Goal: Task Accomplishment & Management: Manage account settings

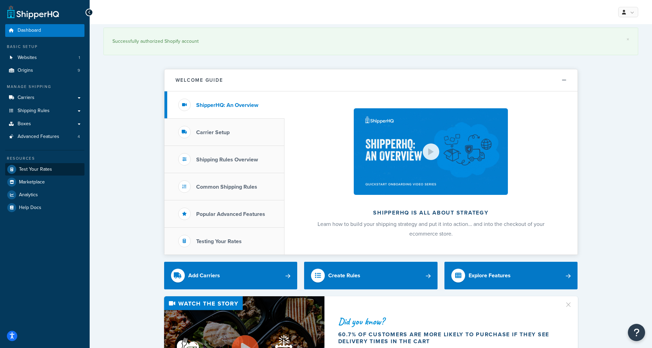
click at [34, 167] on span "Test Your Rates" at bounding box center [35, 170] width 33 height 6
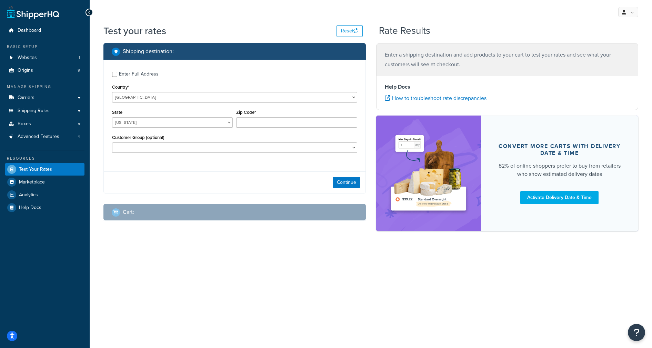
click at [115, 73] on input "Enter Full Address" at bounding box center [114, 74] width 5 height 5
checkbox input "true"
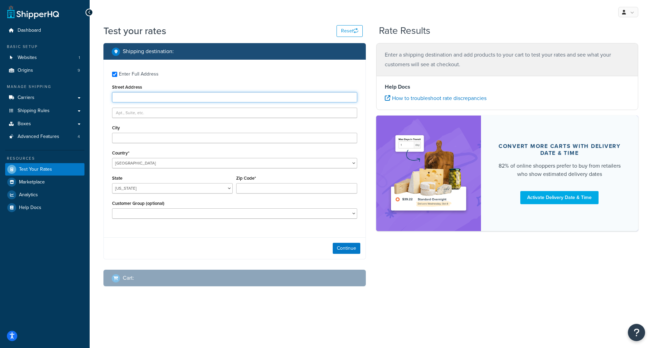
paste input "Taylor Craig, Raymond Central, 1800 W Agnew Road, Raymond Nebraska 68428, Unite…"
drag, startPoint x: 172, startPoint y: 98, endPoint x: 84, endPoint y: 95, distance: 88.4
click at [84, 95] on div "Dashboard Basic Setup Websites 1 Origins 9 Manage Shipping Carriers Carriers Al…" at bounding box center [326, 174] width 652 height 348
type input "1800 W Agnew Road, Raymond Nebraska 68428, United States, +14022393226"
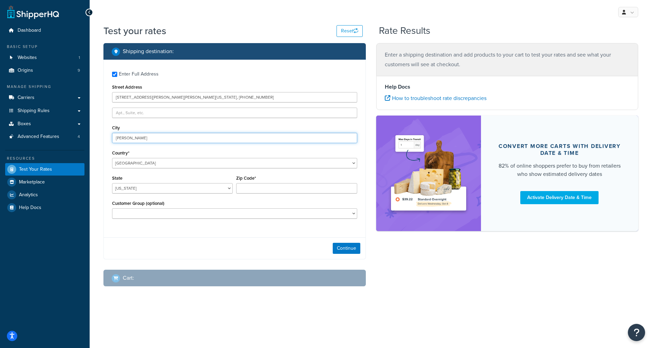
type input "raymond"
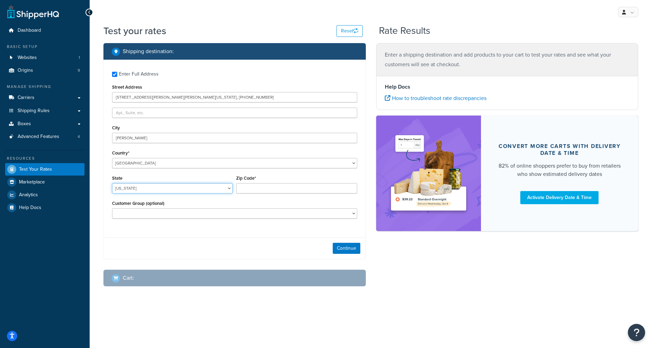
select select "NE"
type input "68428"
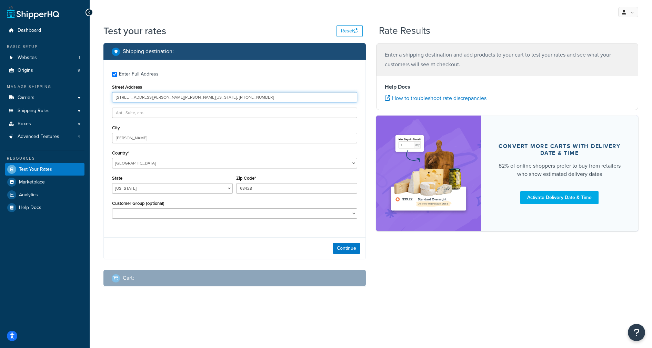
click at [276, 99] on input "1800 W Agnew Road, Raymond Nebraska 68428, United States, +14022393226" at bounding box center [234, 97] width 245 height 10
click at [153, 97] on input "1800 W Agnew Road, Raymond Nebraska 68428, United States, +14022393226" at bounding box center [234, 97] width 245 height 10
type input "1800 W Agnew Road"
click at [345, 250] on button "Continue" at bounding box center [347, 248] width 28 height 11
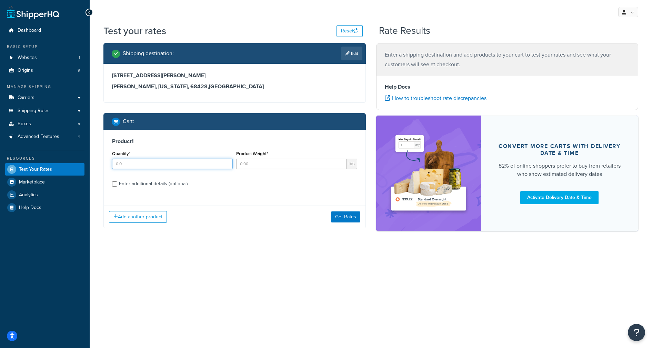
click at [195, 165] on input "Quantity*" at bounding box center [172, 164] width 121 height 10
type input "1"
type input "135"
click at [164, 185] on div "Enter additional details (optional)" at bounding box center [153, 184] width 69 height 10
click at [117, 185] on input "Enter additional details (optional)" at bounding box center [114, 183] width 5 height 5
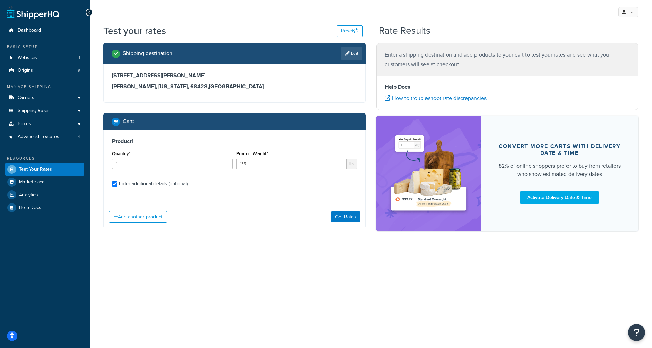
checkbox input "true"
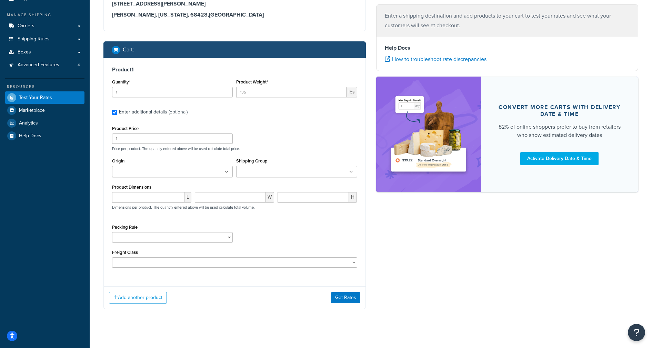
scroll to position [73, 0]
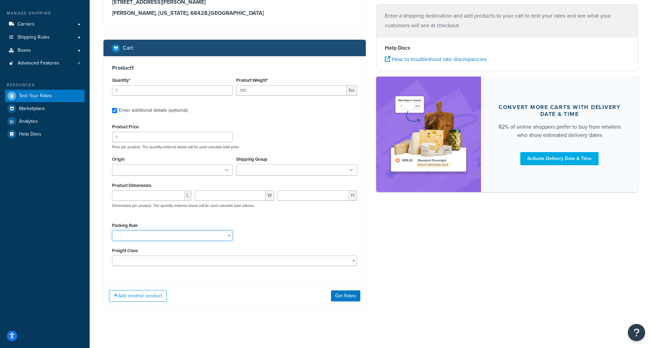
select select "74072"
click at [222, 175] on ul at bounding box center [172, 169] width 121 height 11
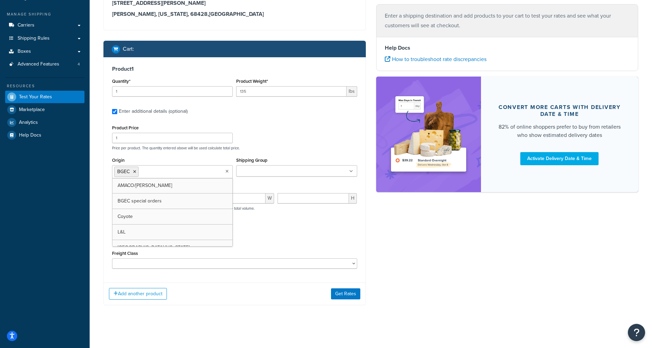
scroll to position [74, 0]
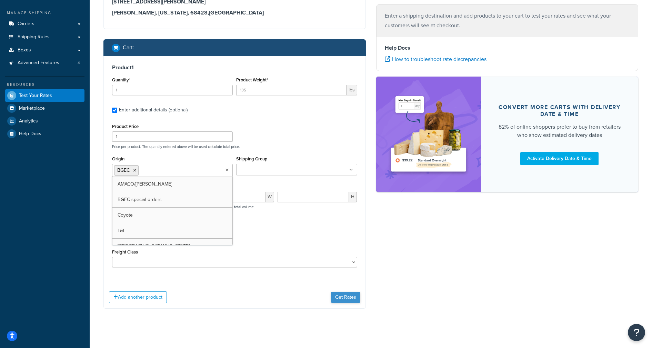
click at [342, 295] on button "Get Rates" at bounding box center [345, 297] width 29 height 11
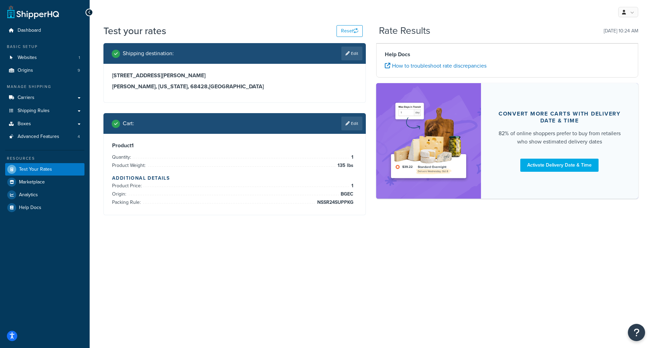
scroll to position [0, 0]
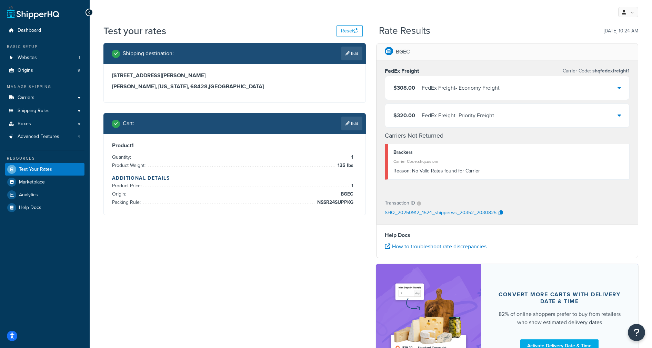
click at [464, 173] on div "Reason: No Valid Rates found for Carrier" at bounding box center [509, 171] width 231 height 10
click at [29, 137] on span "Advanced Features" at bounding box center [39, 137] width 42 height 6
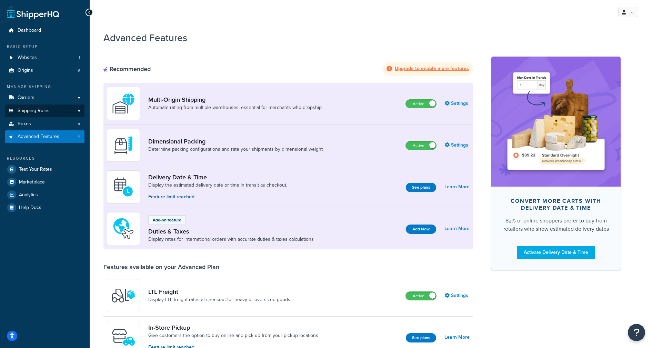
click at [28, 109] on span "Shipping Rules" at bounding box center [34, 111] width 32 height 6
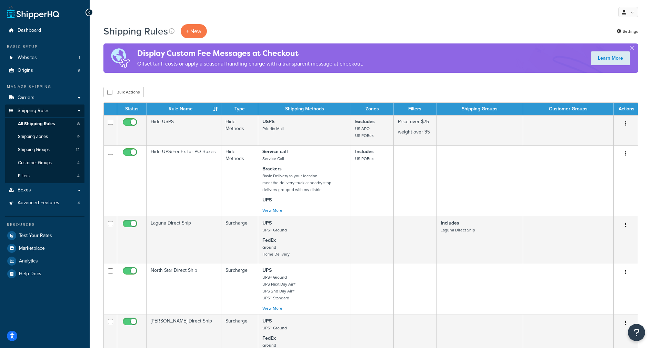
click at [58, 122] on link "All Shipping Rules 8" at bounding box center [44, 124] width 79 height 13
click at [43, 176] on link "Filters 4" at bounding box center [44, 176] width 79 height 13
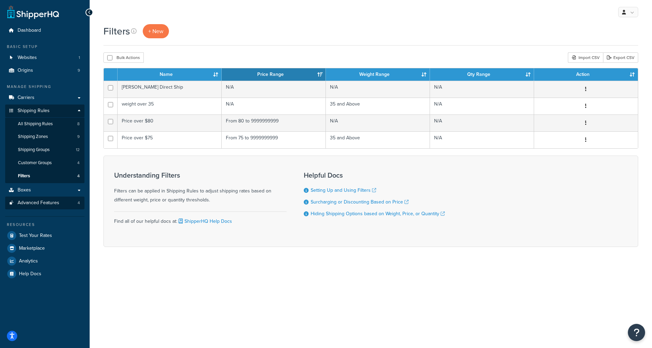
click at [41, 203] on span "Advanced Features" at bounding box center [39, 203] width 42 height 6
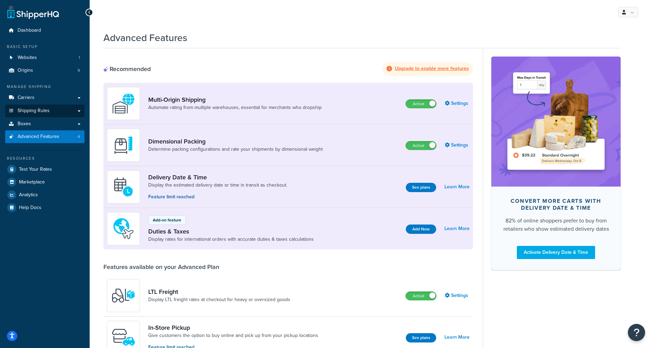
click at [36, 110] on span "Shipping Rules" at bounding box center [34, 111] width 32 height 6
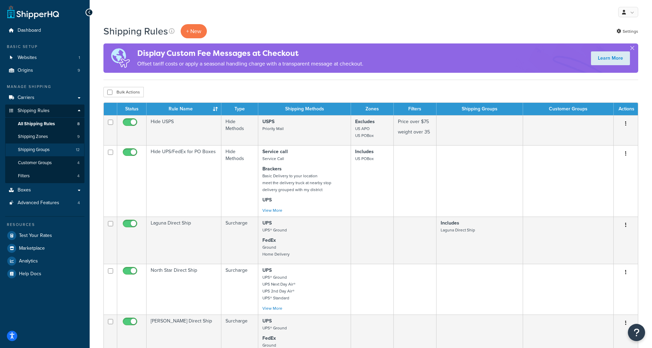
click at [40, 148] on span "Shipping Groups" at bounding box center [34, 150] width 32 height 6
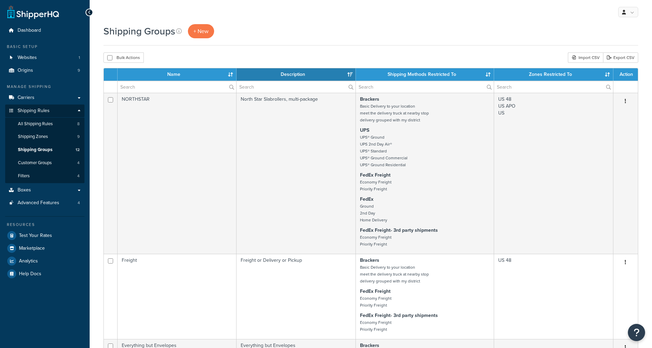
select select "15"
click at [64, 185] on link "Boxes" at bounding box center [44, 190] width 79 height 13
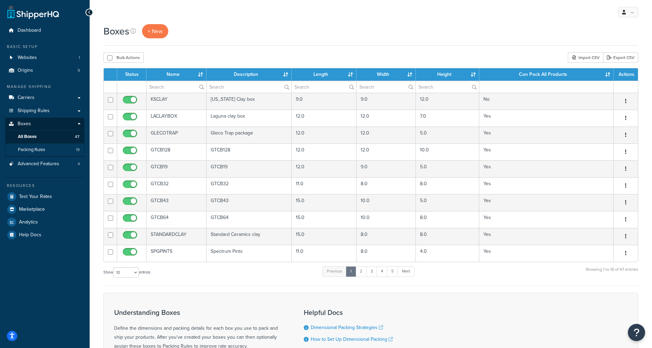
click at [42, 149] on span "Packing Rules" at bounding box center [31, 150] width 27 height 6
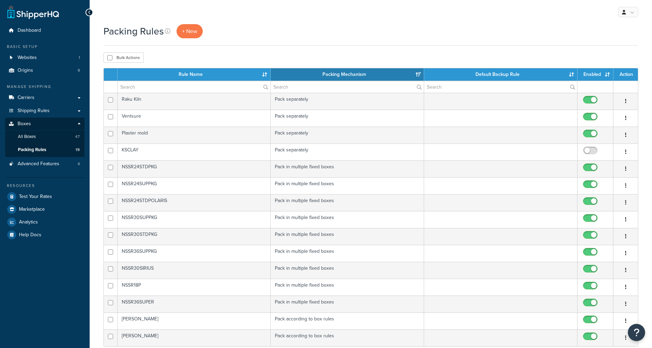
select select "15"
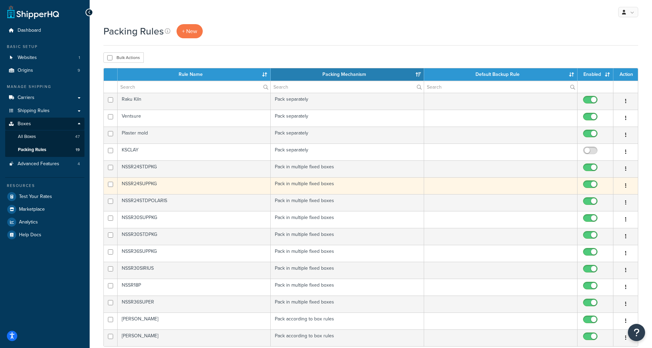
click at [627, 186] on button "button" at bounding box center [626, 185] width 10 height 11
click at [333, 186] on td "Pack in multiple fixed boxes" at bounding box center [348, 185] width 154 height 17
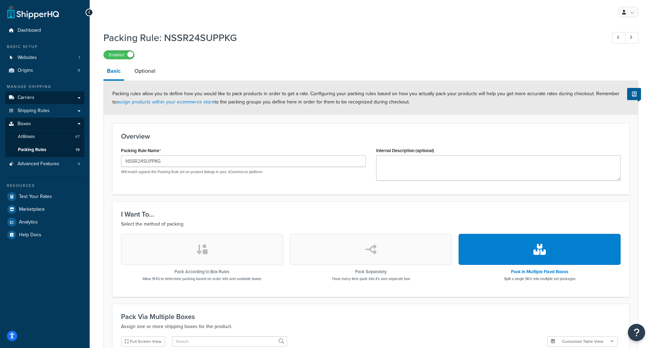
click at [29, 98] on span "Carriers" at bounding box center [26, 98] width 17 height 6
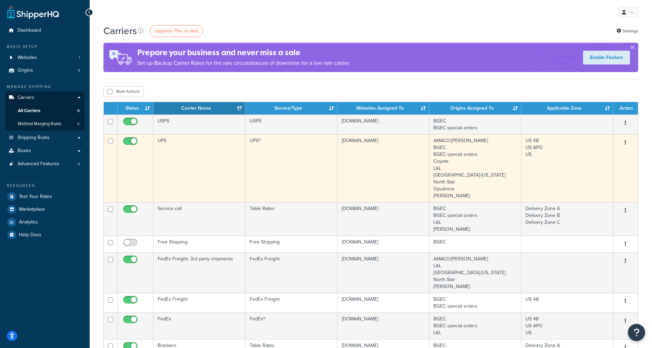
click at [193, 152] on td "UPS" at bounding box center [200, 168] width 92 height 68
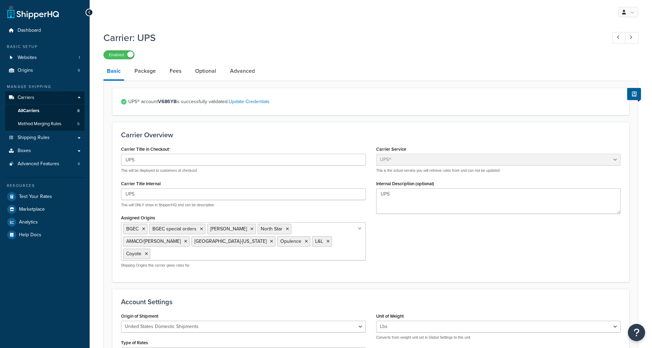
select select "ups"
select select "53"
select select "03"
click at [154, 75] on link "Package" at bounding box center [145, 71] width 28 height 17
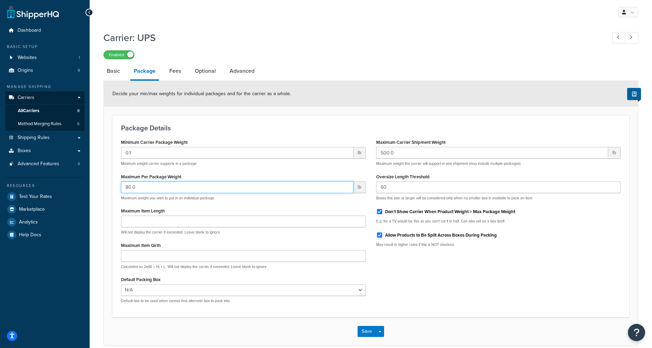
click at [263, 189] on input "80.0" at bounding box center [237, 187] width 233 height 12
type input "90"
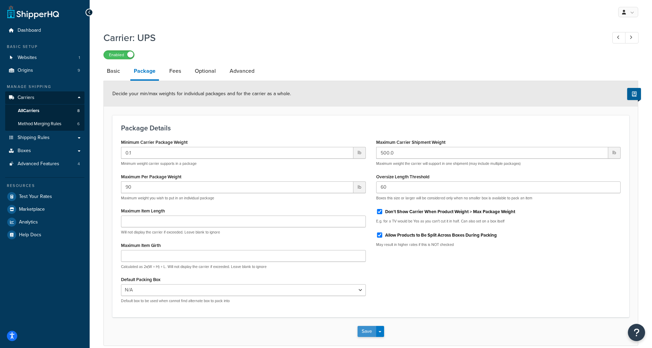
click at [371, 333] on button "Save" at bounding box center [367, 331] width 19 height 11
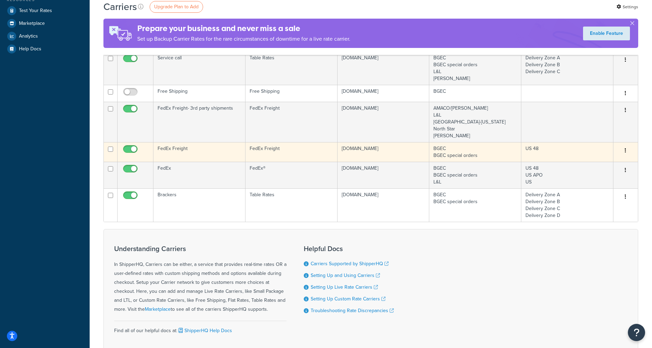
scroll to position [180, 0]
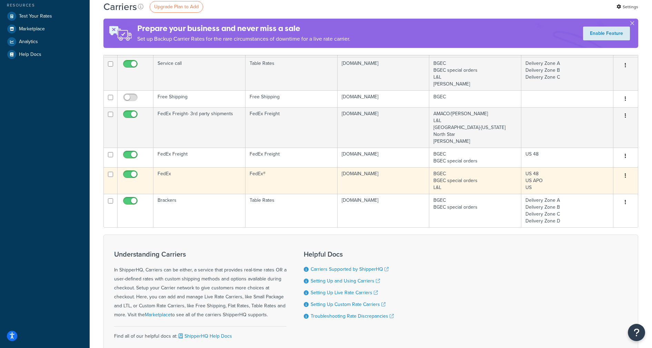
click at [212, 179] on td "FedEx" at bounding box center [200, 180] width 92 height 27
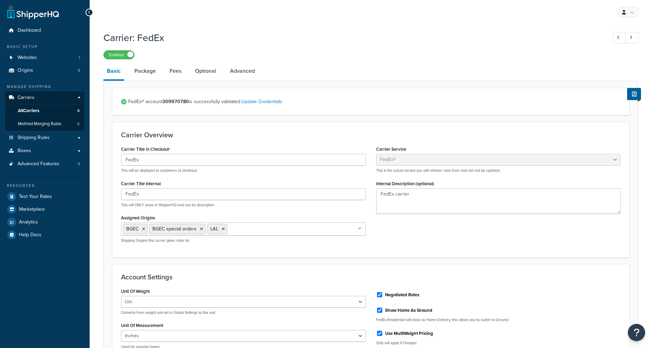
select select "fedEx"
select select "REGULAR_PICKUP"
select select "YOUR_PACKAGING"
click at [142, 71] on link "Package" at bounding box center [145, 71] width 28 height 17
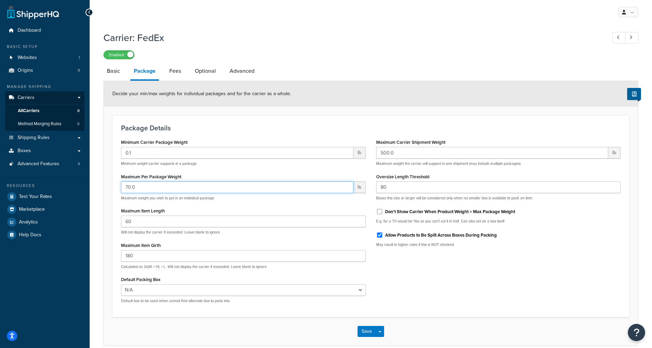
click at [169, 190] on input "70.0" at bounding box center [237, 187] width 233 height 12
type input "90"
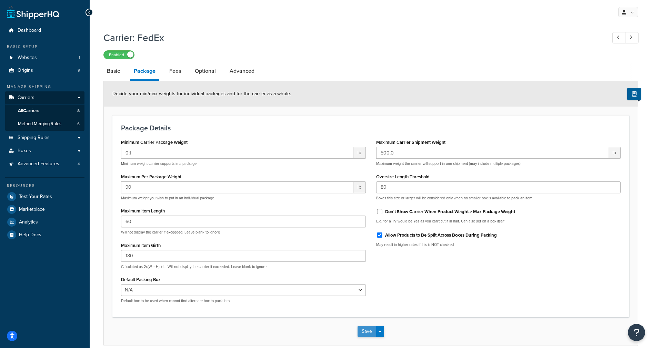
click at [367, 334] on button "Save" at bounding box center [367, 331] width 19 height 11
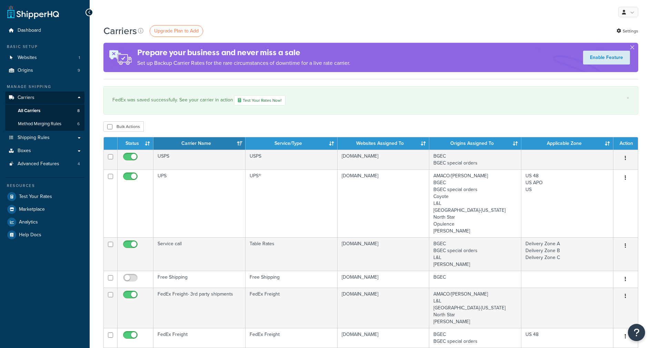
click at [27, 148] on span "Boxes" at bounding box center [24, 151] width 13 height 6
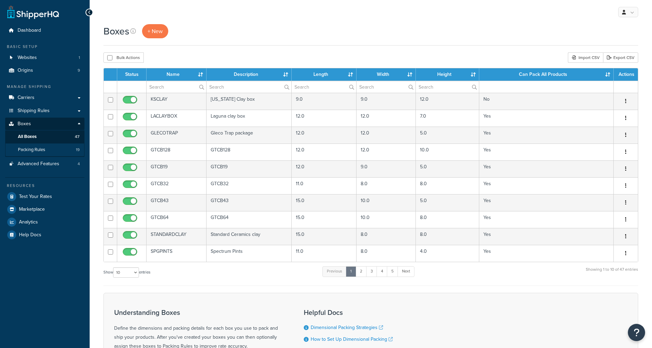
click at [47, 148] on link "Packing Rules 19" at bounding box center [44, 150] width 79 height 13
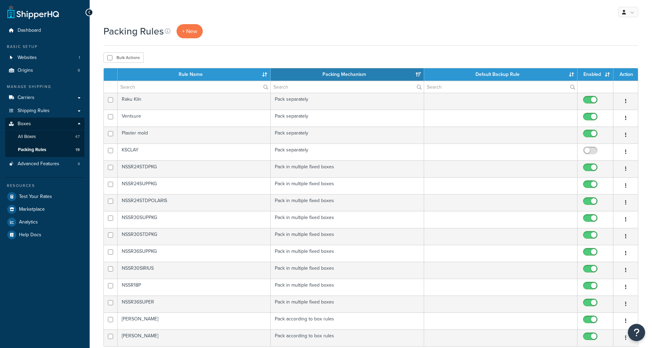
select select "15"
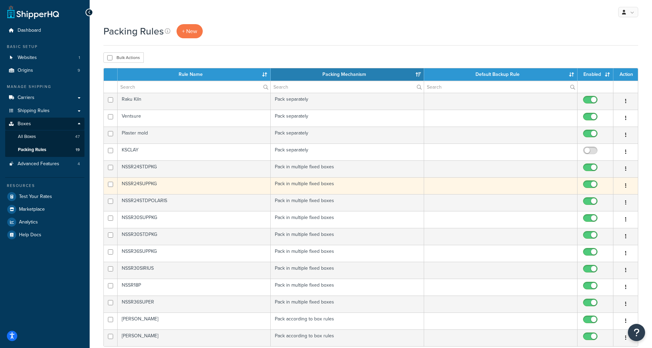
click at [181, 188] on td "NSSR24SUPPKG" at bounding box center [195, 185] width 154 height 17
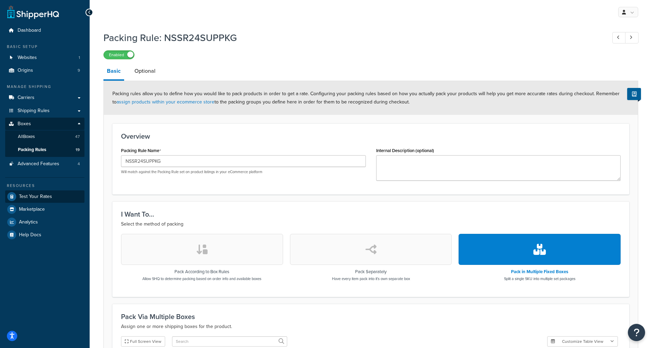
click at [45, 194] on span "Test Your Rates" at bounding box center [35, 197] width 33 height 6
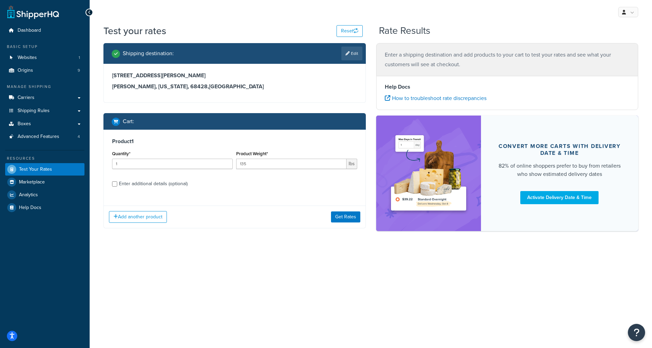
click at [136, 181] on div "Enter additional details (optional)" at bounding box center [153, 184] width 69 height 10
click at [117, 181] on input "Enter additional details (optional)" at bounding box center [114, 183] width 5 height 5
checkbox input "true"
select select "74072"
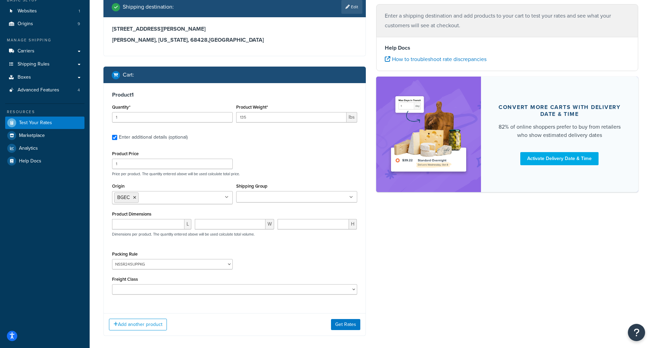
scroll to position [47, 0]
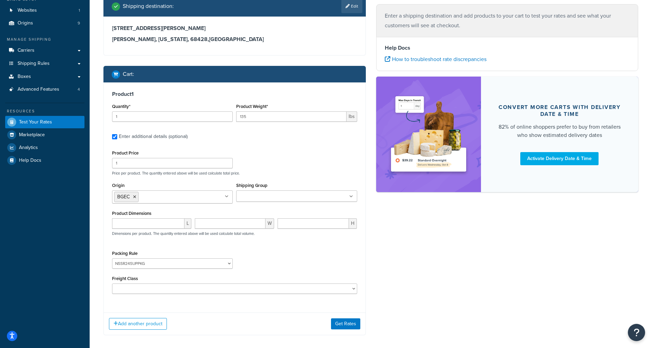
drag, startPoint x: 348, startPoint y: 325, endPoint x: 372, endPoint y: 316, distance: 26.1
click at [347, 325] on button "Get Rates" at bounding box center [345, 323] width 29 height 11
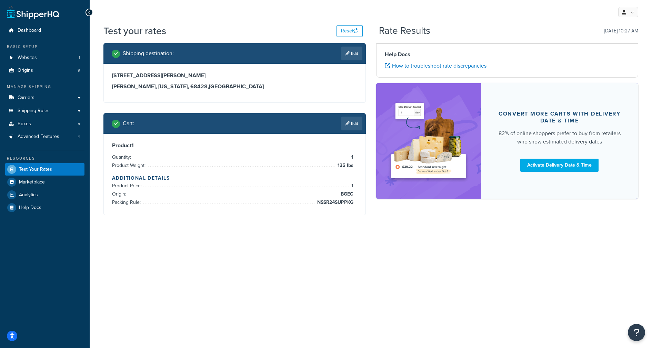
scroll to position [0, 0]
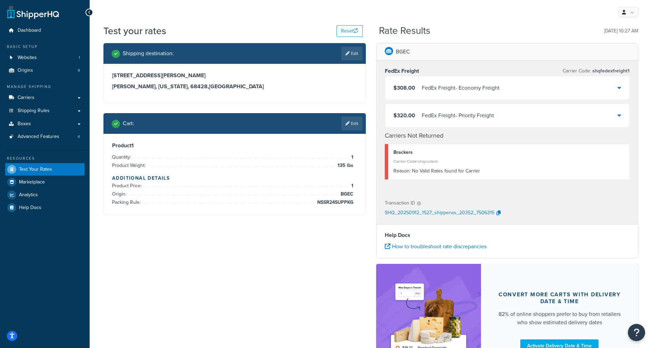
click at [438, 172] on div "Reason: No Valid Rates found for Carrier" at bounding box center [509, 171] width 231 height 10
click at [24, 97] on span "Carriers" at bounding box center [26, 98] width 17 height 6
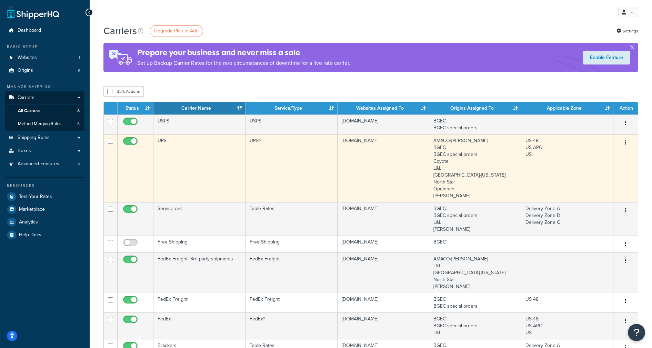
click at [206, 184] on td "UPS" at bounding box center [200, 168] width 92 height 68
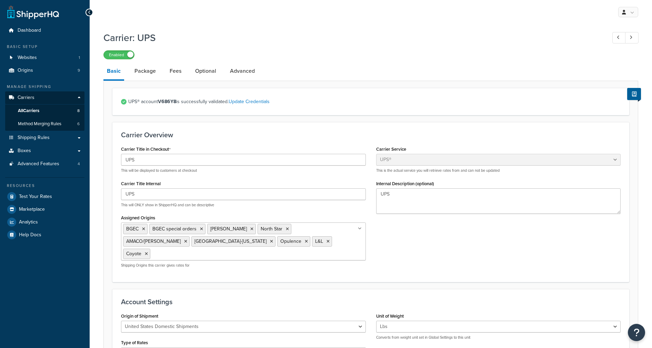
select select "ups"
select select "53"
select select "03"
click at [168, 70] on link "Fees" at bounding box center [175, 71] width 19 height 17
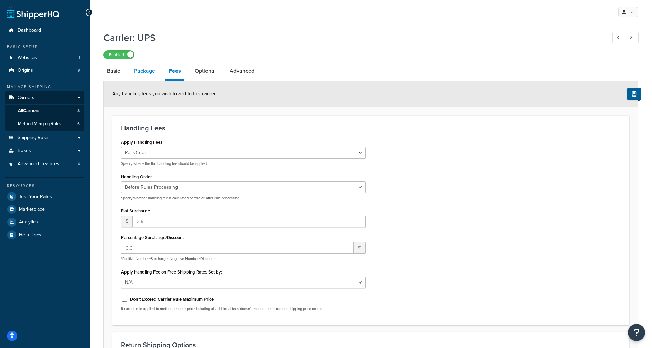
click at [147, 72] on link "Package" at bounding box center [144, 71] width 28 height 17
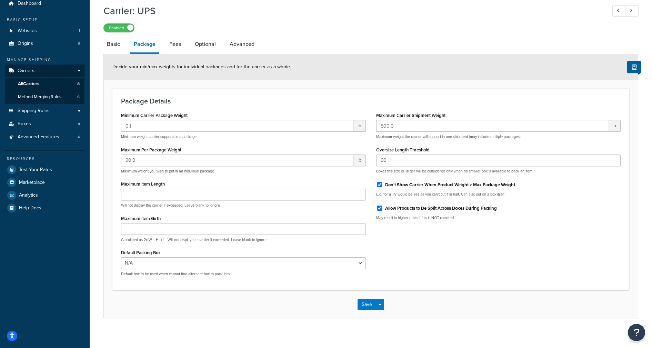
scroll to position [26, 0]
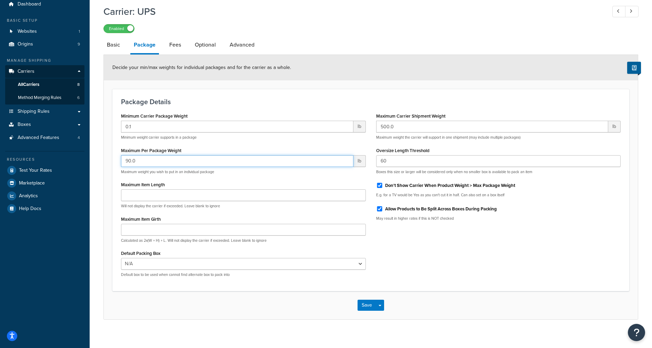
click at [143, 160] on input "90.0" at bounding box center [237, 161] width 233 height 12
type input "150"
click at [363, 307] on button "Save" at bounding box center [367, 305] width 19 height 11
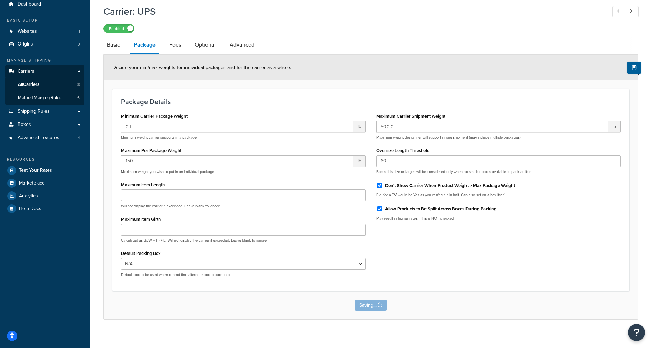
scroll to position [0, 0]
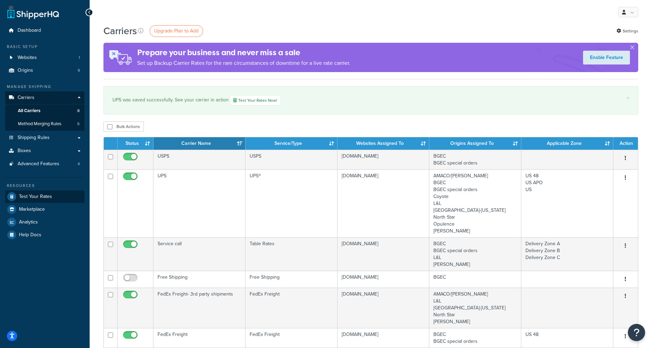
click at [34, 194] on span "Test Your Rates" at bounding box center [35, 197] width 33 height 6
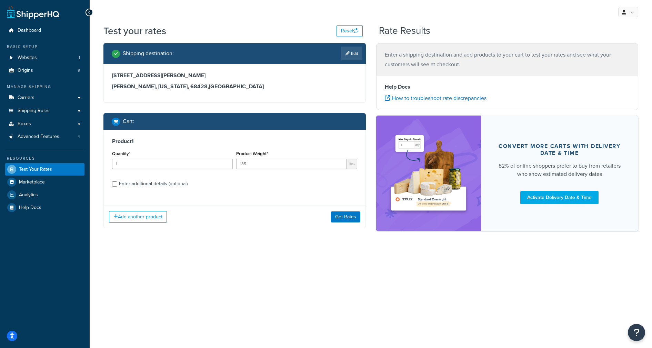
click at [147, 184] on div "Enter additional details (optional)" at bounding box center [153, 184] width 69 height 10
click at [117, 184] on input "Enter additional details (optional)" at bounding box center [114, 183] width 5 height 5
checkbox input "true"
select select "74072"
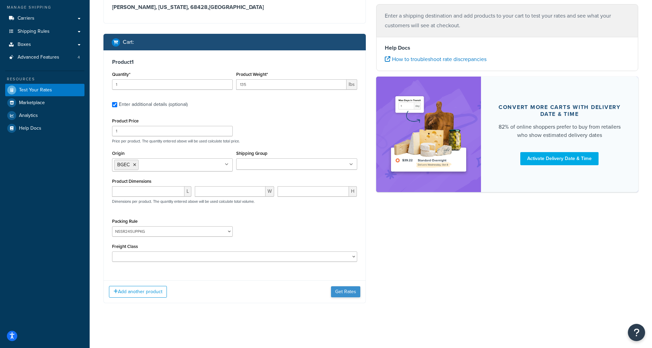
click at [352, 287] on button "Get Rates" at bounding box center [345, 291] width 29 height 11
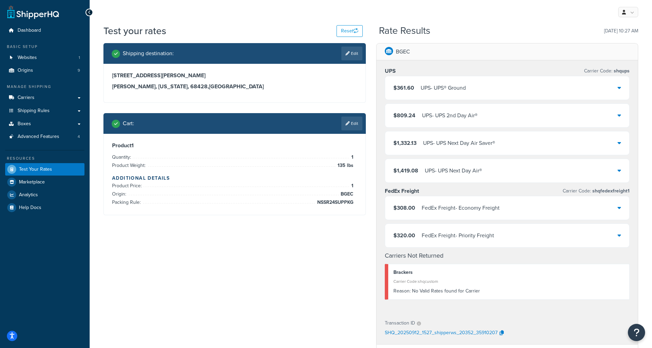
click at [618, 86] on icon at bounding box center [619, 88] width 3 height 6
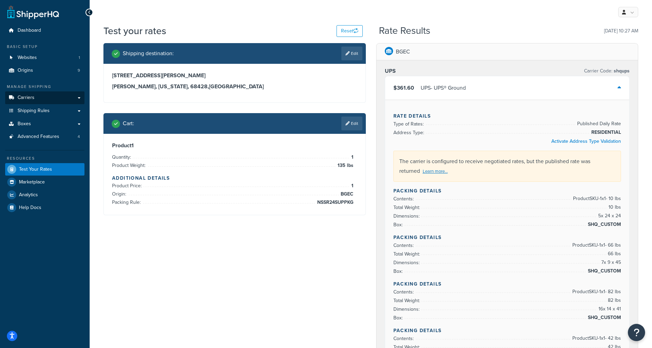
click at [28, 96] on span "Carriers" at bounding box center [26, 98] width 17 height 6
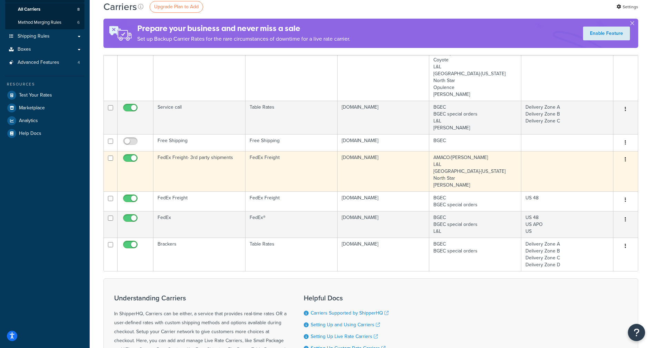
scroll to position [106, 0]
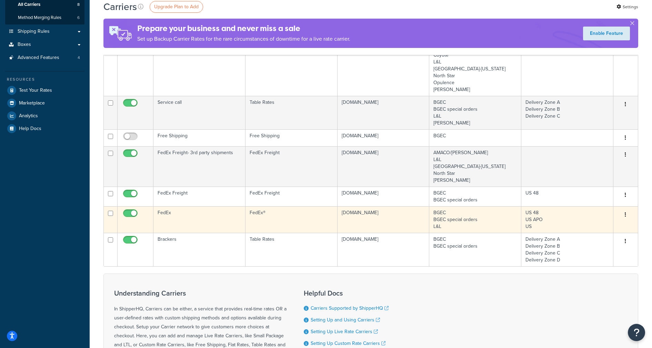
click at [206, 218] on td "FedEx" at bounding box center [200, 219] width 92 height 27
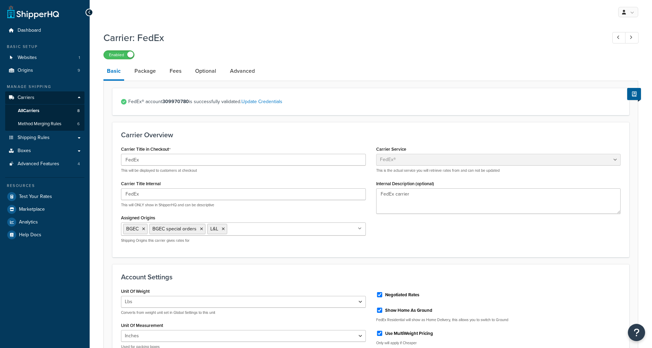
select select "fedEx"
select select "REGULAR_PICKUP"
select select "YOUR_PACKAGING"
click at [625, 215] on div "Carrier Service Table Rates Flat Rate Free Shipping In-Store Pickup Same Day De…" at bounding box center [498, 181] width 255 height 75
click at [152, 72] on link "Package" at bounding box center [145, 71] width 28 height 17
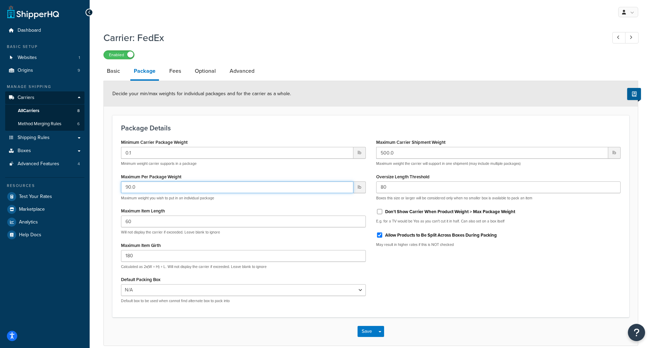
click at [176, 186] on input "90.0" at bounding box center [237, 187] width 233 height 12
type input "150"
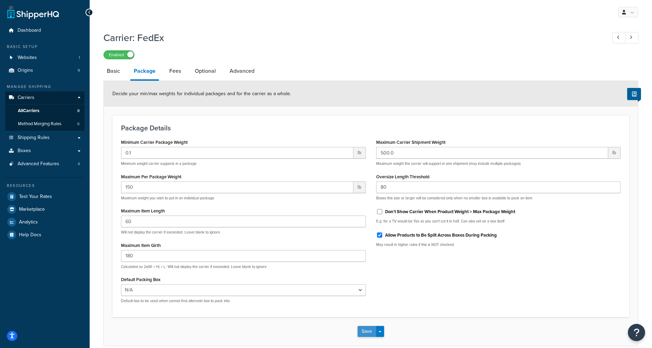
click at [369, 331] on button "Save" at bounding box center [367, 331] width 19 height 11
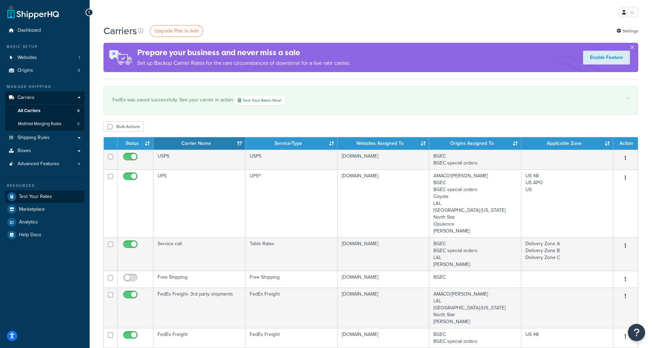
click at [33, 194] on span "Test Your Rates" at bounding box center [35, 197] width 33 height 6
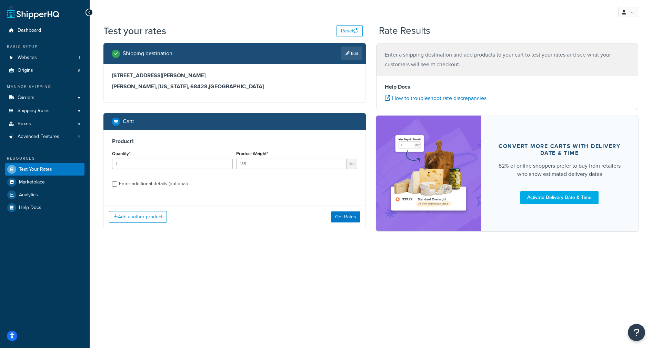
click at [140, 185] on div "Enter additional details (optional)" at bounding box center [153, 184] width 69 height 10
click at [117, 185] on input "Enter additional details (optional)" at bounding box center [114, 183] width 5 height 5
checkbox input "true"
select select "74072"
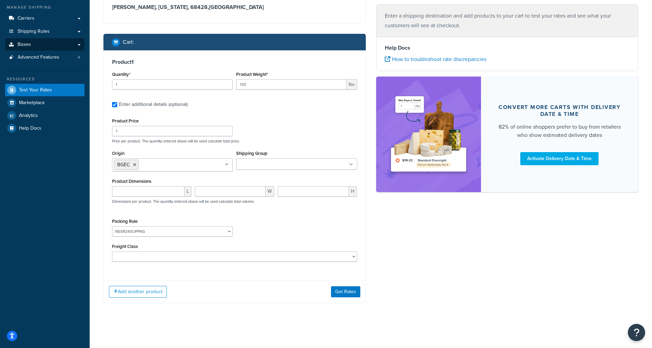
scroll to position [80, 0]
click at [40, 44] on link "Boxes" at bounding box center [44, 44] width 79 height 13
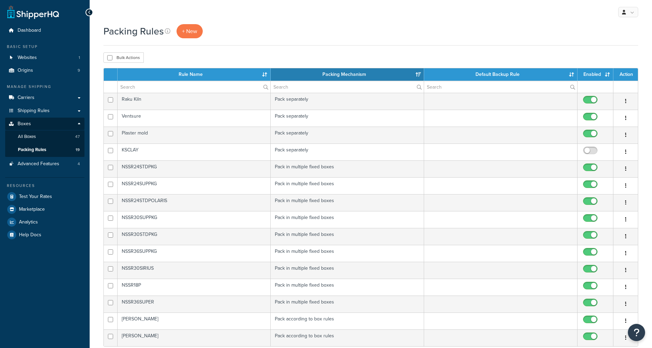
select select "15"
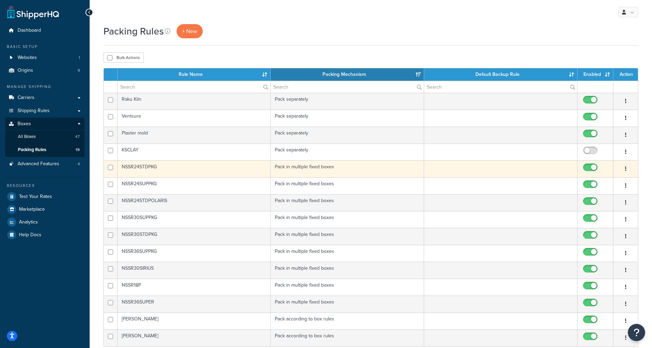
click at [167, 168] on td "NSSR24STDPKG" at bounding box center [195, 168] width 154 height 17
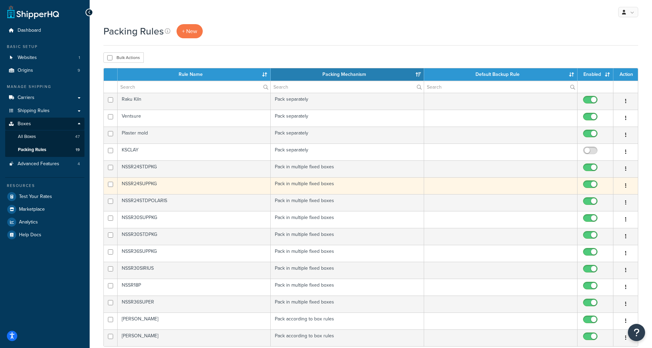
click at [182, 189] on td "NSSR24SUPPKG" at bounding box center [195, 185] width 154 height 17
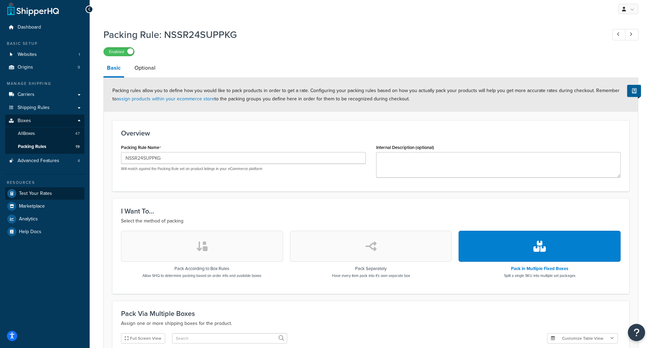
scroll to position [4, 0]
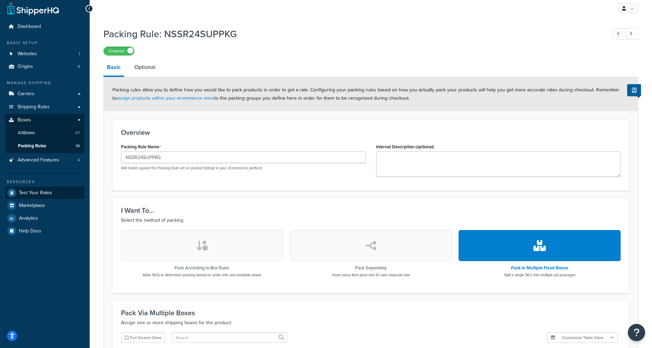
click at [34, 191] on span "Test Your Rates" at bounding box center [35, 193] width 33 height 6
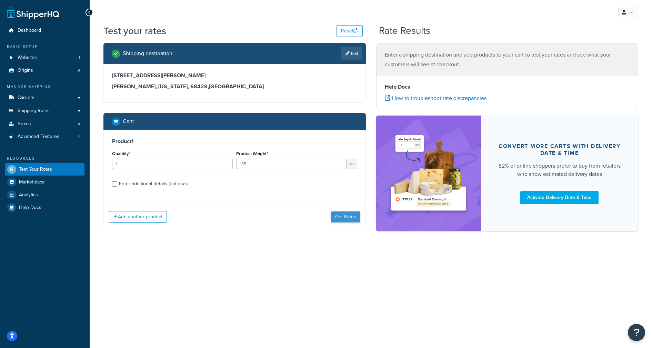
scroll to position [0, 0]
click at [346, 218] on button "Get Rates" at bounding box center [345, 216] width 29 height 11
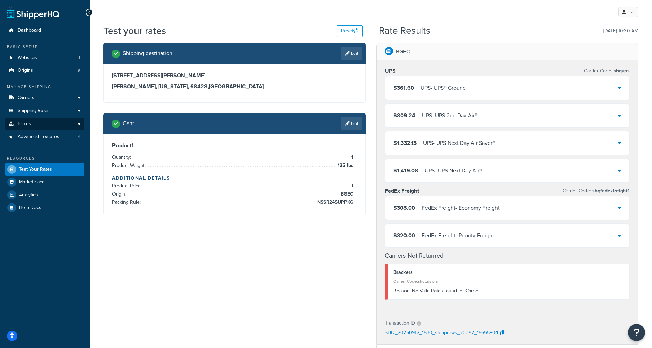
scroll to position [0, 0]
click at [26, 96] on span "Carriers" at bounding box center [26, 98] width 17 height 6
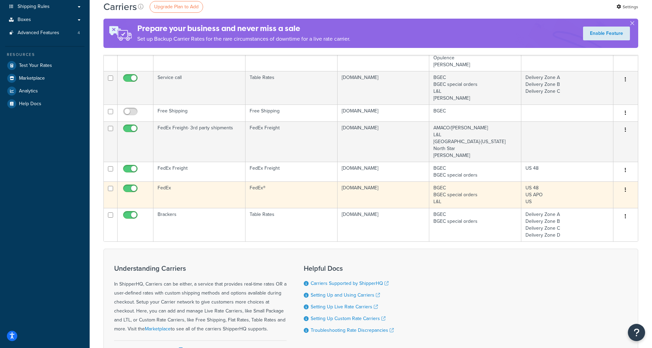
scroll to position [134, 0]
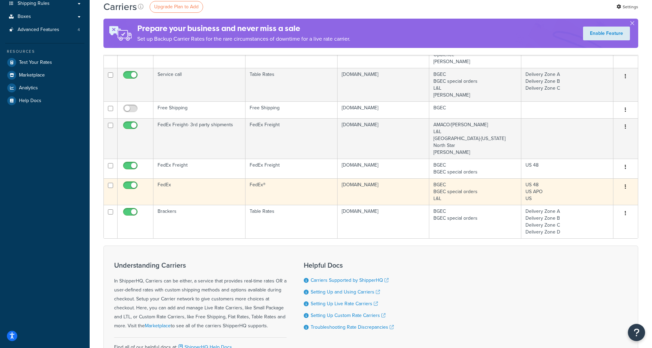
click at [186, 186] on td "FedEx" at bounding box center [200, 191] width 92 height 27
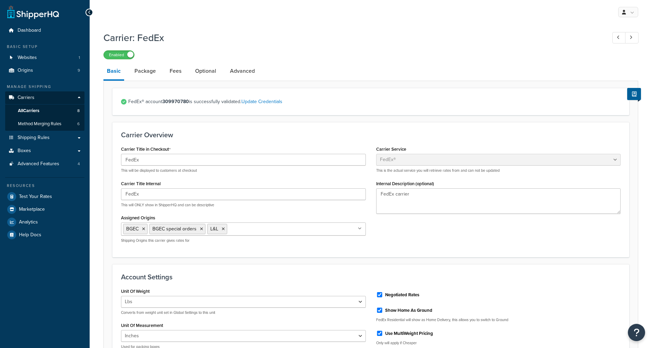
select select "fedEx"
select select "REGULAR_PICKUP"
select select "YOUR_PACKAGING"
click at [141, 67] on link "Package" at bounding box center [145, 71] width 28 height 17
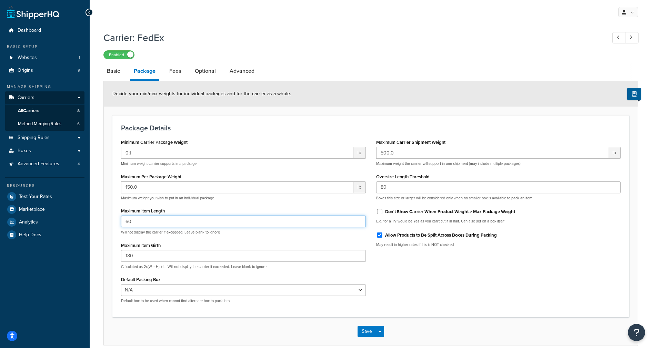
click at [254, 225] on input "60" at bounding box center [243, 222] width 245 height 12
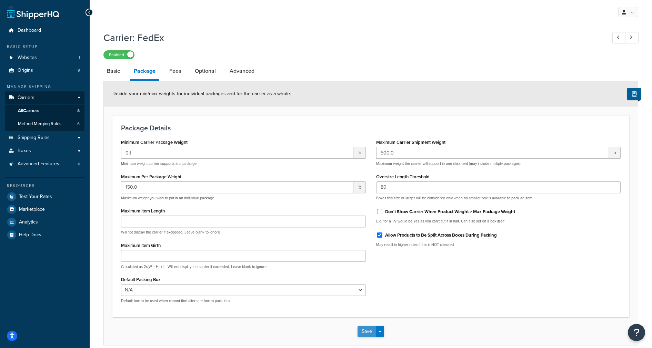
click at [365, 331] on button "Save" at bounding box center [367, 331] width 19 height 11
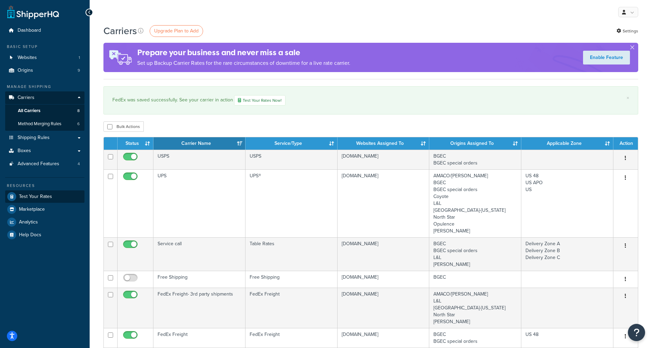
click at [20, 194] on span "Test Your Rates" at bounding box center [35, 197] width 33 height 6
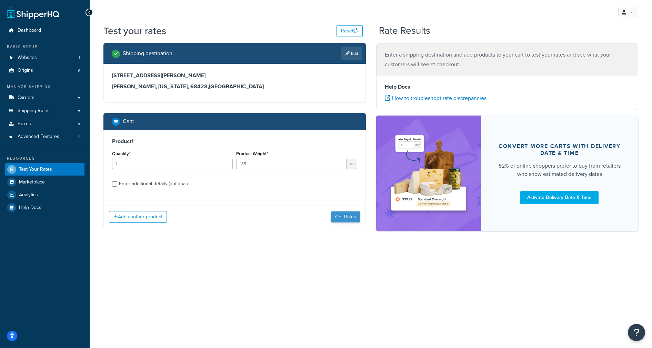
click at [334, 218] on button "Get Rates" at bounding box center [345, 216] width 29 height 11
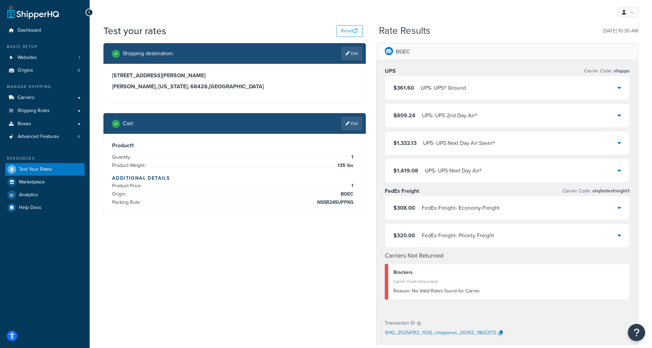
click at [590, 211] on div "$308.00 FedEx Freight - Economy Freight" at bounding box center [507, 207] width 245 height 23
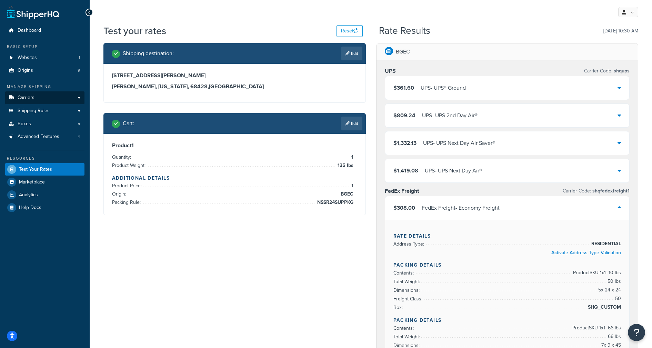
click at [28, 95] on span "Carriers" at bounding box center [26, 98] width 17 height 6
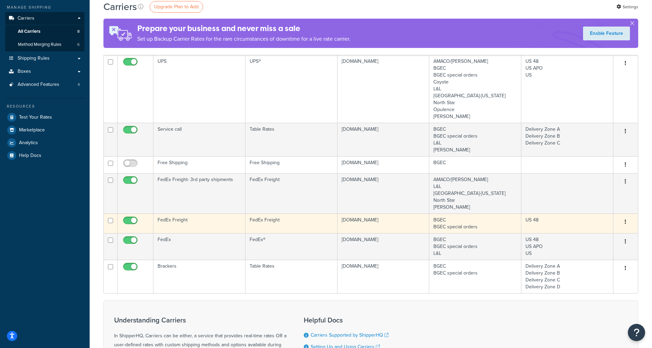
scroll to position [91, 0]
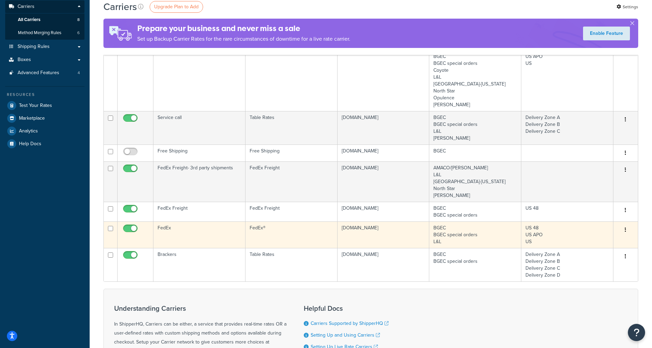
click at [204, 233] on td "FedEx" at bounding box center [200, 234] width 92 height 27
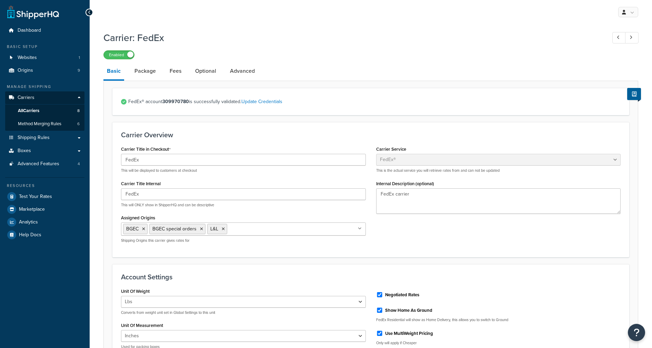
select select "fedEx"
select select "REGULAR_PICKUP"
select select "YOUR_PACKAGING"
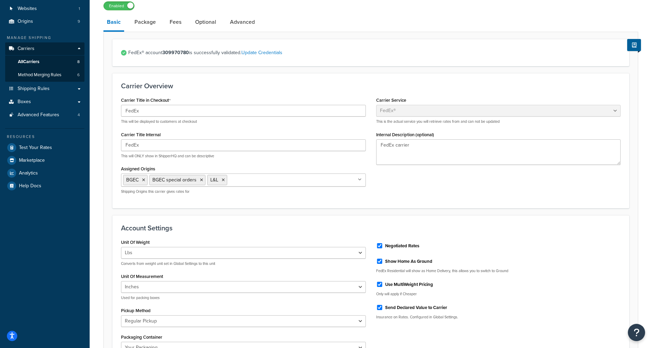
scroll to position [48, 0]
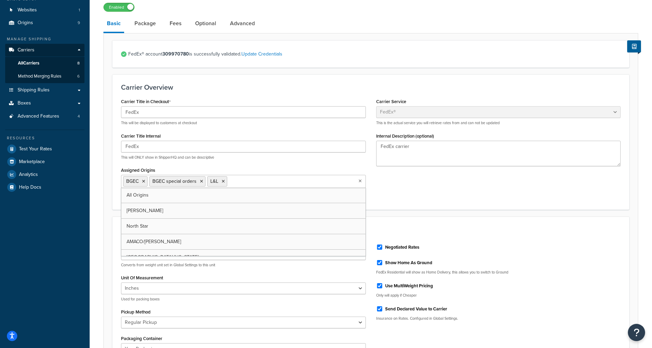
click at [257, 183] on input "Assigned Origins" at bounding box center [259, 181] width 61 height 8
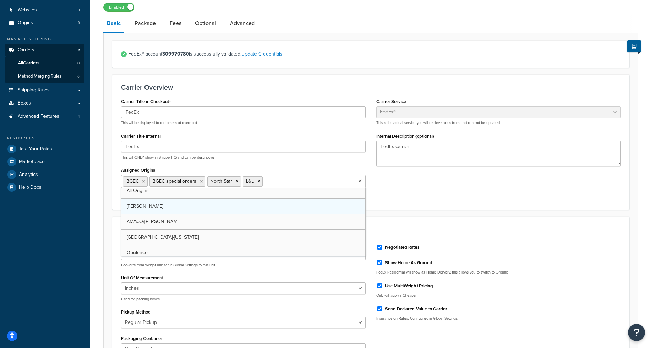
scroll to position [5, 0]
click at [308, 162] on div "Carrier Title in Checkout FedEx This will be displayed to customers at checkout…" at bounding box center [243, 149] width 255 height 104
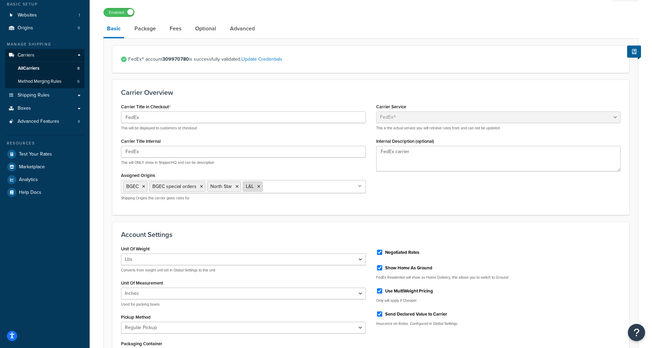
scroll to position [41, 0]
click at [236, 188] on icon at bounding box center [237, 188] width 3 height 4
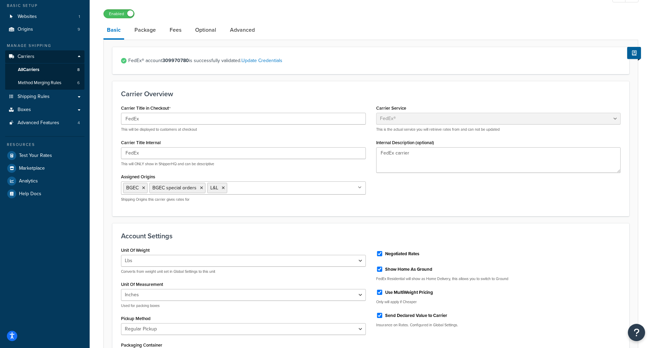
click at [303, 175] on div "Assigned Origins BGEC BGEC special orders L&L All Origins [PERSON_NAME] North S…" at bounding box center [243, 187] width 245 height 30
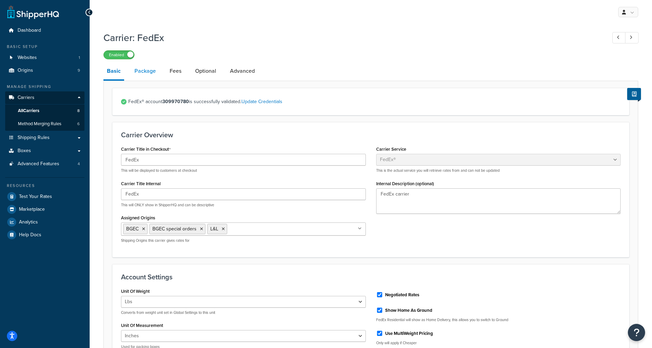
scroll to position [0, 0]
click at [150, 75] on link "Package" at bounding box center [145, 71] width 28 height 17
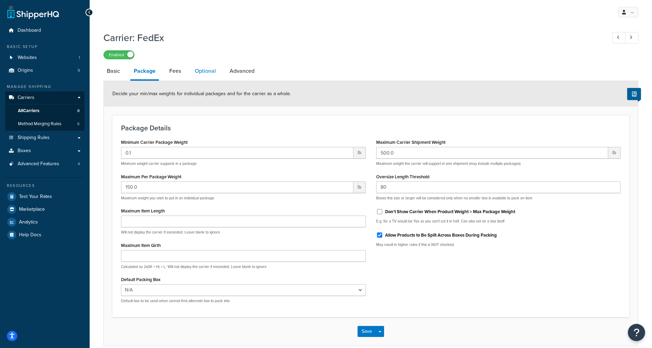
click at [200, 70] on link "Optional" at bounding box center [205, 71] width 28 height 17
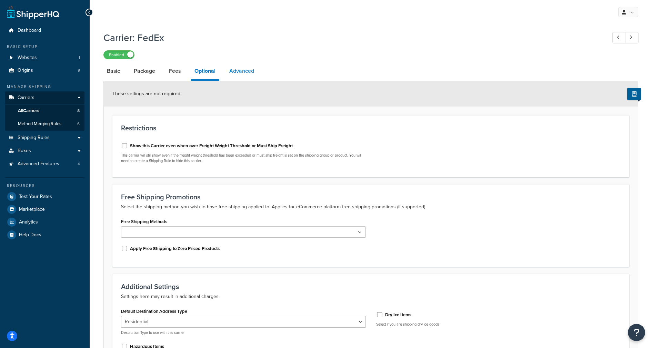
click at [236, 68] on link "Advanced" at bounding box center [242, 71] width 32 height 17
select select "false"
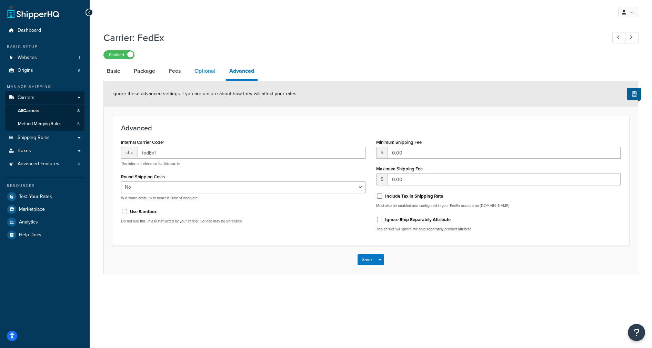
click at [207, 71] on link "Optional" at bounding box center [205, 71] width 28 height 17
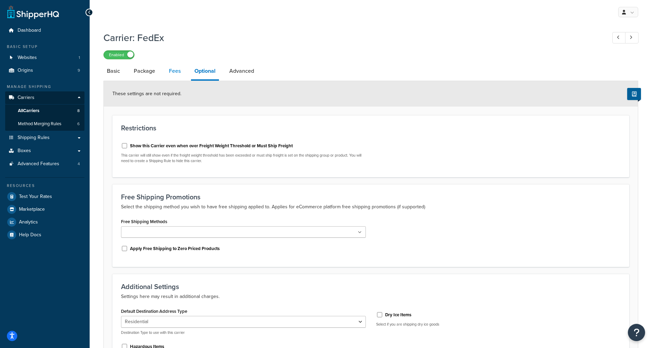
click at [172, 71] on link "Fees" at bounding box center [175, 71] width 19 height 17
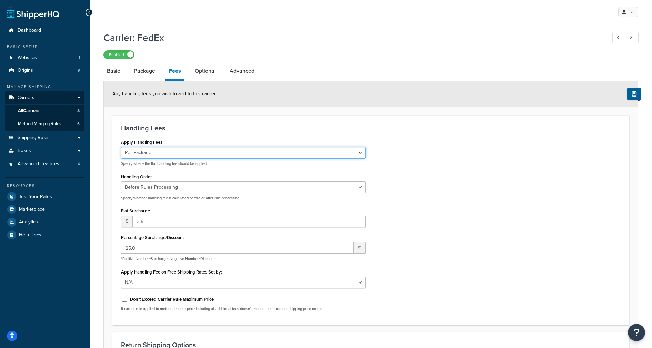
select select "order"
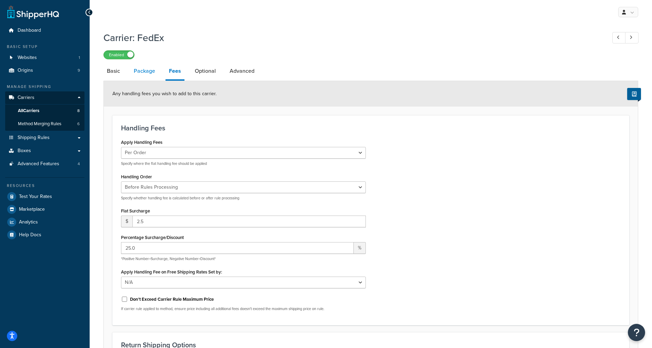
click at [147, 71] on link "Package" at bounding box center [144, 71] width 28 height 17
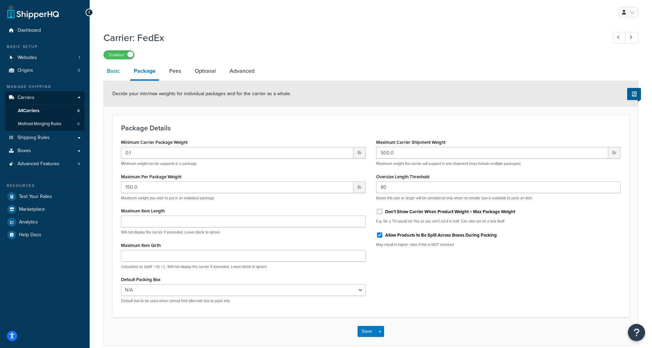
click at [115, 73] on link "Basic" at bounding box center [113, 71] width 20 height 17
select select "fedEx"
select select "REGULAR_PICKUP"
select select "YOUR_PACKAGING"
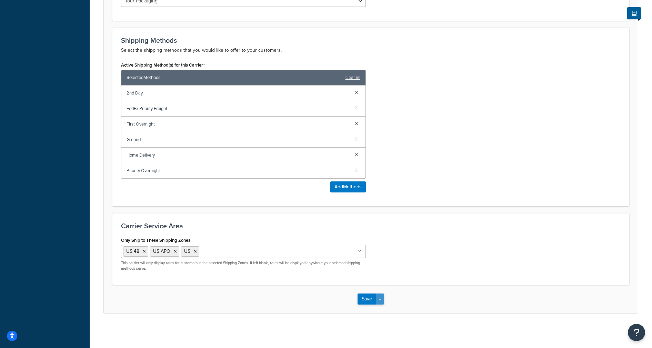
scroll to position [396, 0]
click at [377, 299] on button "Save Dropdown" at bounding box center [380, 299] width 8 height 11
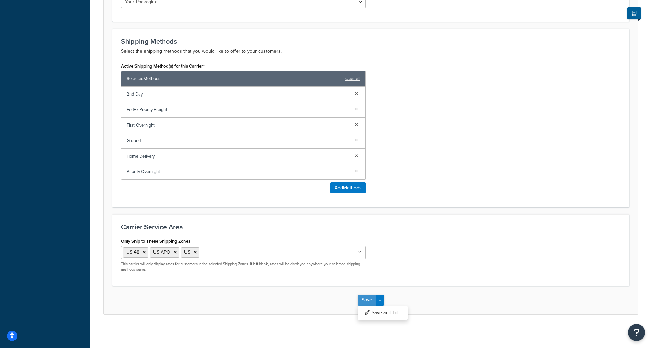
click at [365, 299] on button "Save" at bounding box center [367, 300] width 19 height 11
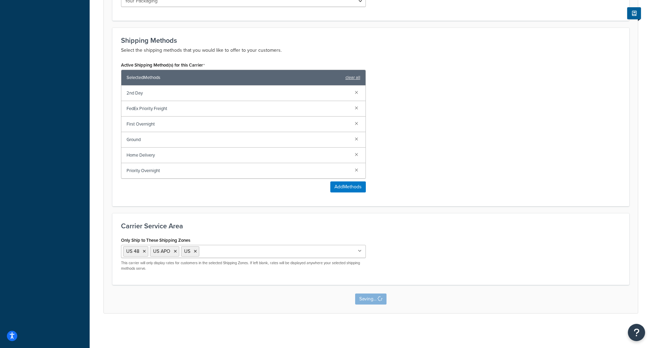
scroll to position [0, 0]
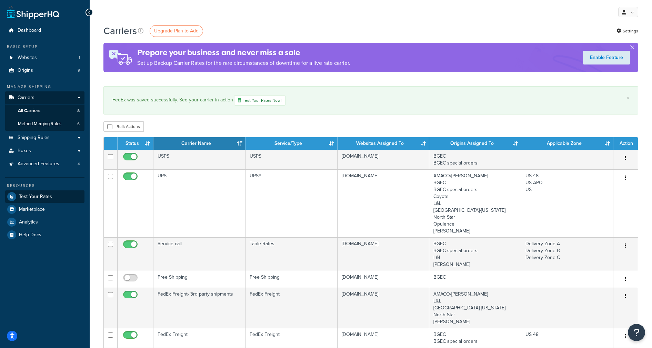
click at [33, 196] on span "Test Your Rates" at bounding box center [35, 197] width 33 height 6
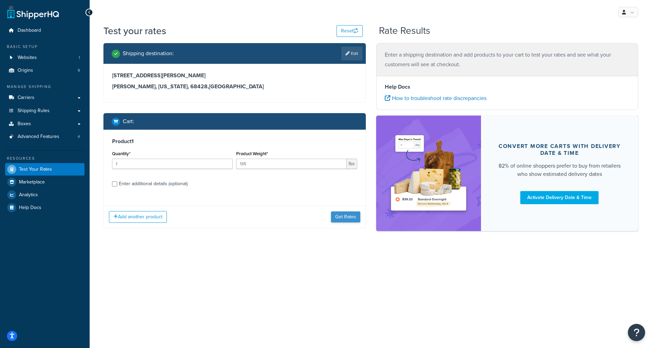
click at [351, 219] on button "Get Rates" at bounding box center [345, 216] width 29 height 11
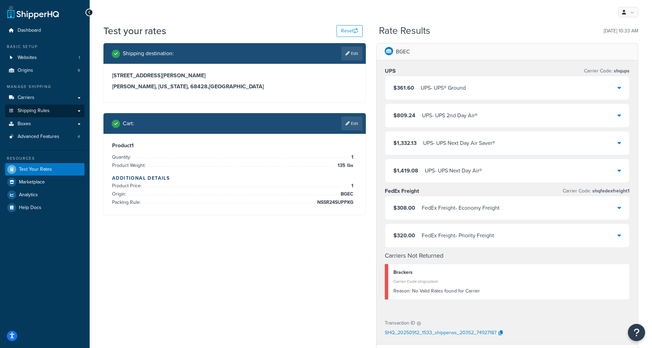
click at [32, 110] on span "Shipping Rules" at bounding box center [34, 111] width 32 height 6
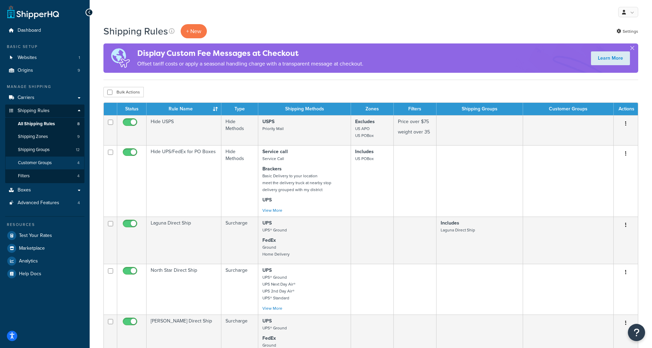
click at [50, 160] on span "Customer Groups" at bounding box center [35, 163] width 34 height 6
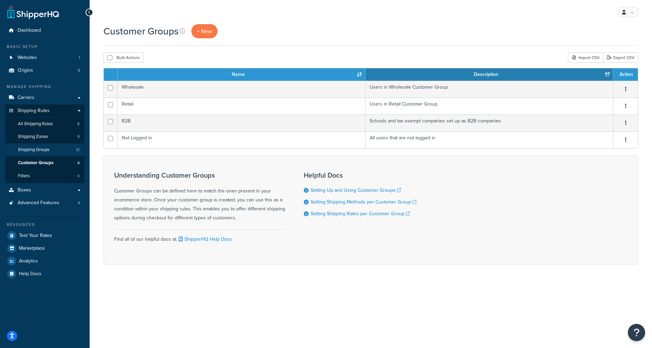
click at [51, 151] on link "Shipping Groups 12" at bounding box center [44, 150] width 79 height 13
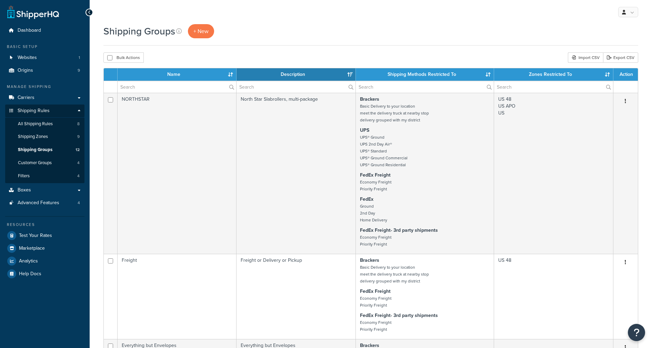
select select "15"
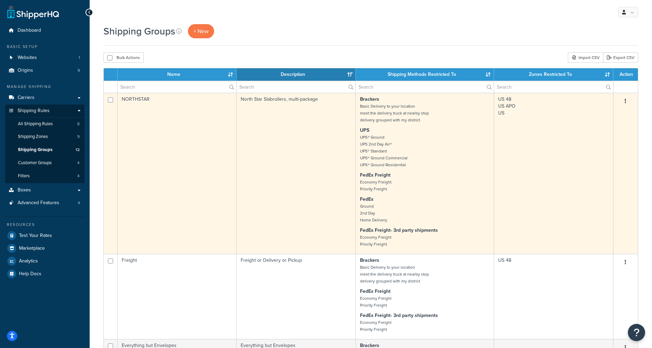
click at [440, 161] on p "UPS UPS® Ground UPS 2nd Day Air® UPS® Standard UPS® Ground Commercial UPS® Grou…" at bounding box center [425, 147] width 130 height 41
click at [625, 103] on button "button" at bounding box center [626, 101] width 10 height 11
click at [590, 114] on link "Edit" at bounding box center [598, 115] width 55 height 14
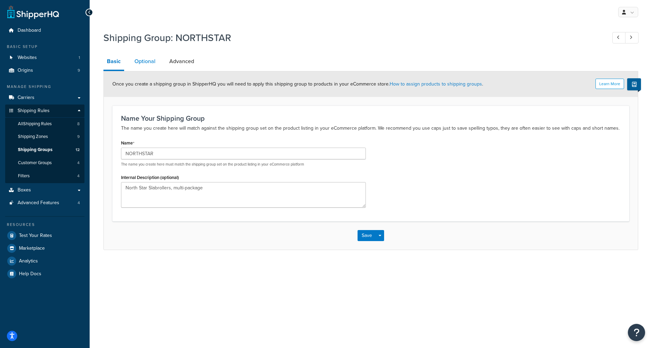
click at [149, 62] on link "Optional" at bounding box center [145, 61] width 28 height 17
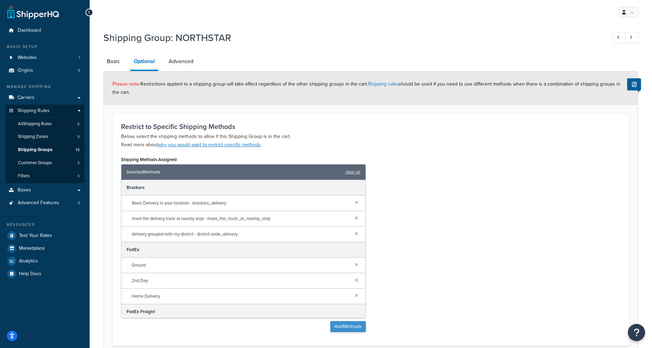
click at [351, 328] on button "Add Methods" at bounding box center [349, 326] width 36 height 11
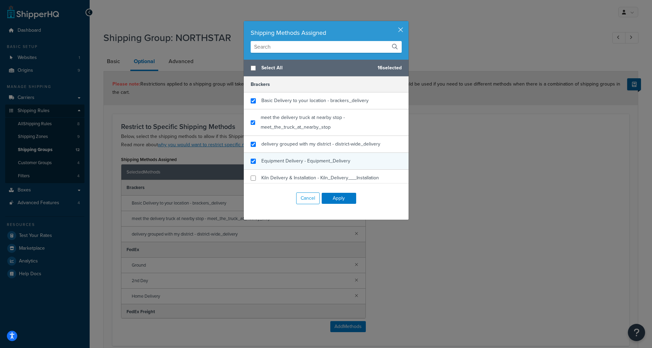
click at [253, 161] on input "checkbox" at bounding box center [253, 161] width 5 height 5
checkbox input "true"
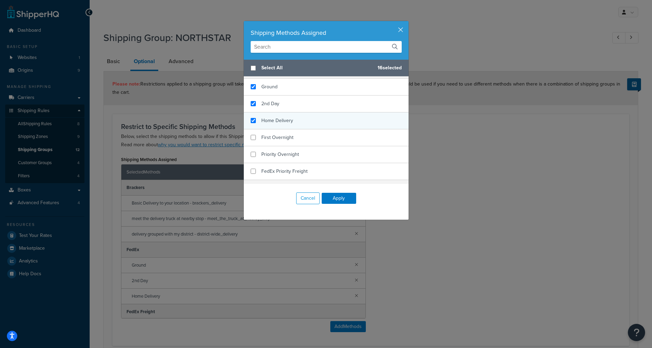
scroll to position [209, 0]
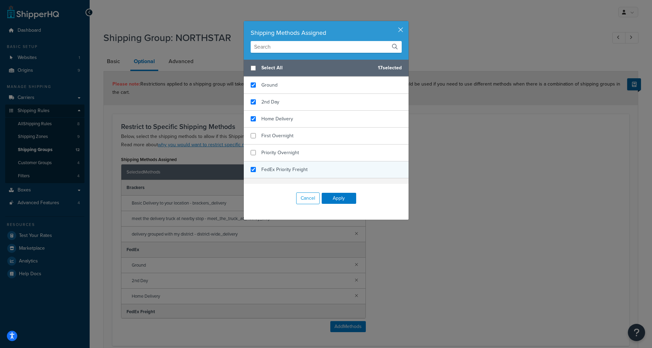
click at [254, 169] on input "checkbox" at bounding box center [253, 169] width 5 height 5
checkbox input "true"
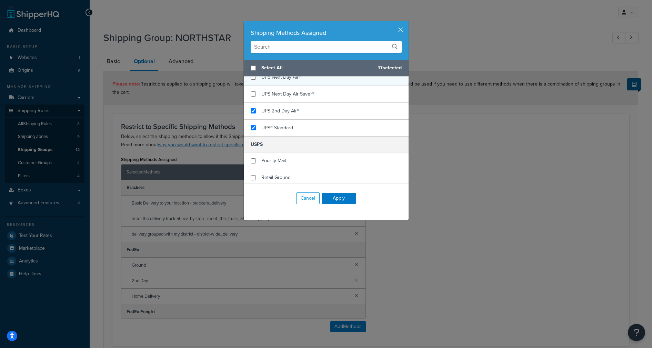
scroll to position [485, 0]
click at [336, 198] on button "Apply" at bounding box center [339, 198] width 34 height 11
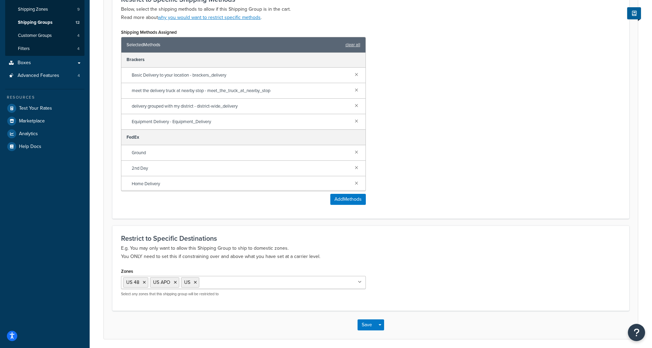
scroll to position [133, 0]
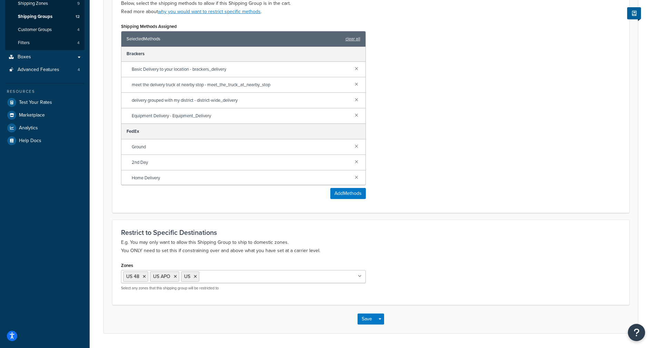
drag, startPoint x: 348, startPoint y: 193, endPoint x: 396, endPoint y: 298, distance: 116.1
click at [380, 260] on form "Please note: Restrictions applied to a shipping group will take effect regardle…" at bounding box center [371, 135] width 534 height 395
click at [369, 318] on button "Save" at bounding box center [367, 319] width 19 height 11
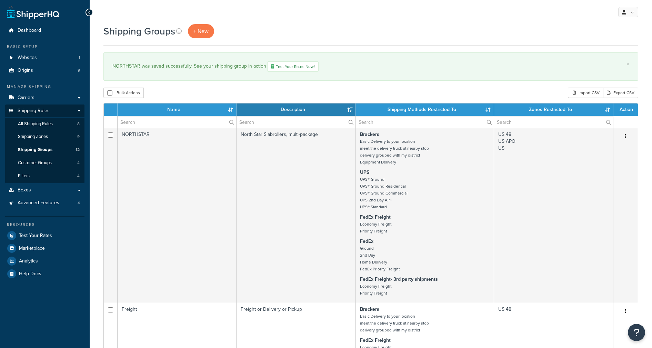
select select "15"
click at [20, 188] on span "Boxes" at bounding box center [24, 190] width 13 height 6
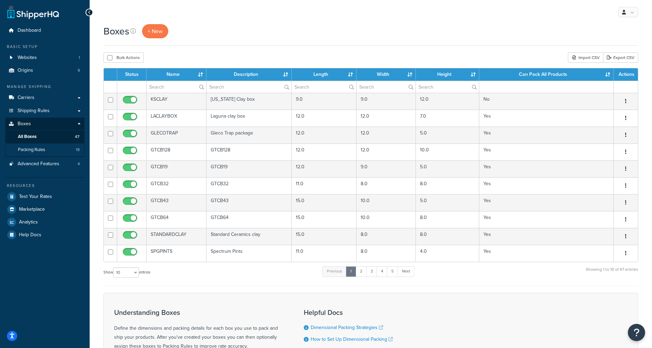
click at [35, 148] on span "Packing Rules" at bounding box center [31, 150] width 27 height 6
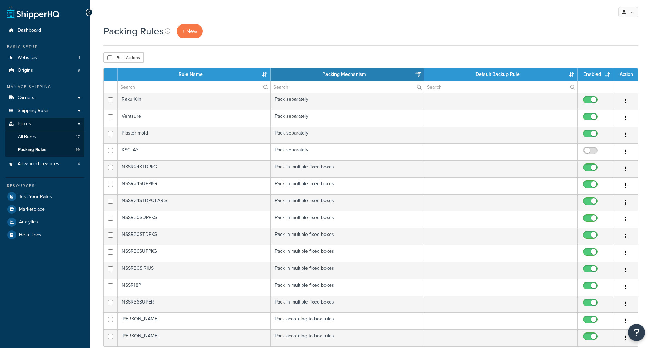
select select "15"
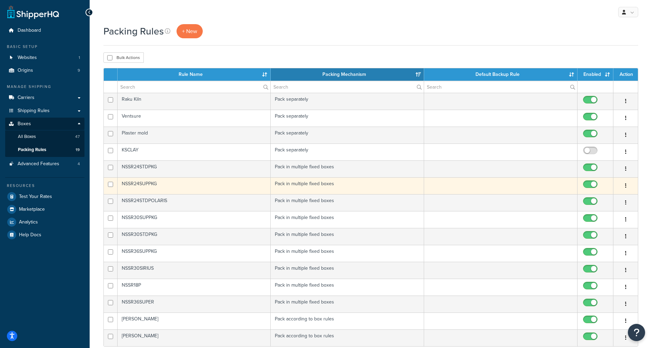
click at [197, 187] on td "NSSR24SUPPKG" at bounding box center [195, 185] width 154 height 17
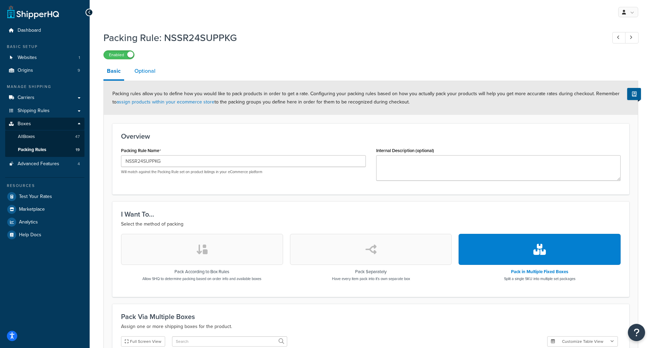
click at [147, 70] on link "Optional" at bounding box center [145, 71] width 28 height 17
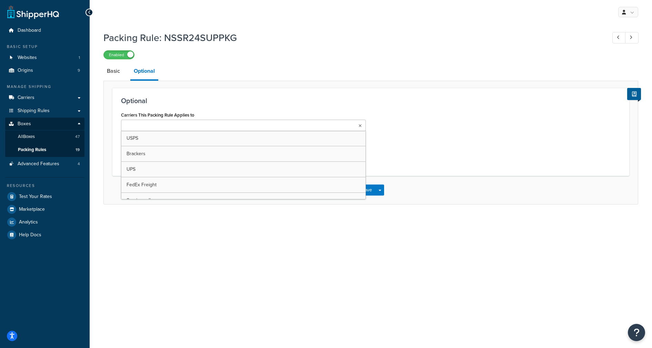
click at [235, 125] on ul at bounding box center [243, 125] width 245 height 11
click at [441, 206] on div "Save Save Dropdown Save and Edit Save and Duplicate Save and Create New" at bounding box center [371, 192] width 534 height 28
click at [365, 193] on button "Save" at bounding box center [367, 191] width 19 height 11
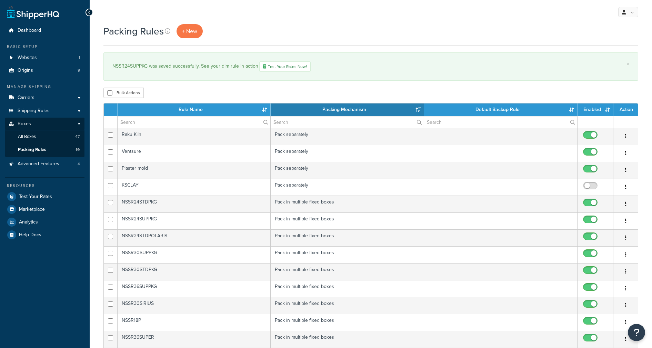
select select "15"
click at [34, 194] on span "Test Your Rates" at bounding box center [35, 197] width 33 height 6
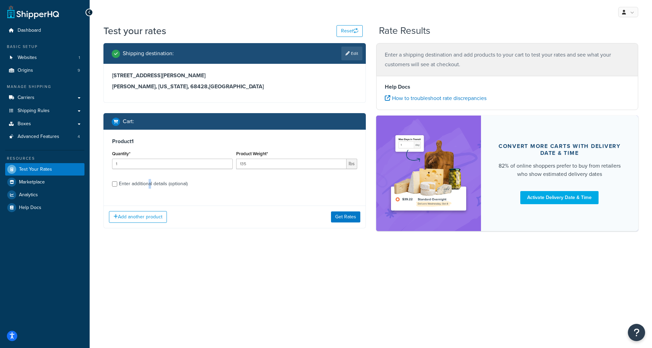
click at [150, 185] on div "Enter additional details (optional)" at bounding box center [153, 184] width 69 height 10
click at [117, 185] on input "Enter additional details (optional)" at bounding box center [114, 183] width 5 height 5
checkbox input "true"
select select "74072"
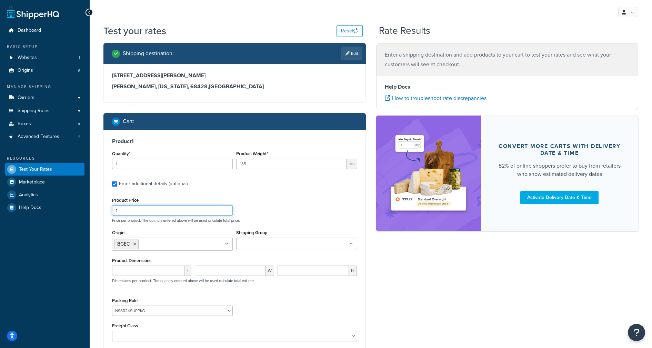
click at [192, 213] on input "1" at bounding box center [172, 210] width 121 height 10
type input "2500"
drag, startPoint x: 334, startPoint y: 214, endPoint x: 334, endPoint y: 225, distance: 11.4
click at [334, 215] on div "Product Price 2500 Price per product. The quantity entered above will be used c…" at bounding box center [234, 209] width 249 height 27
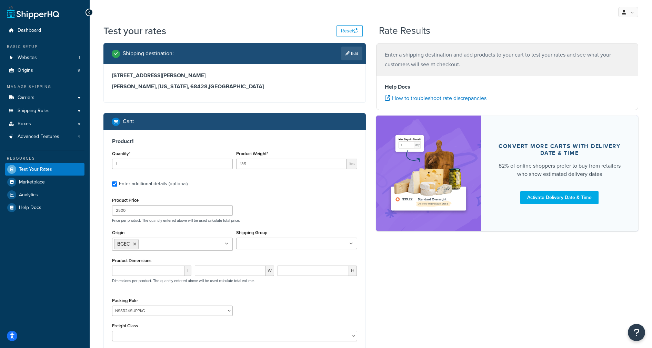
click at [334, 242] on ul at bounding box center [296, 243] width 121 height 11
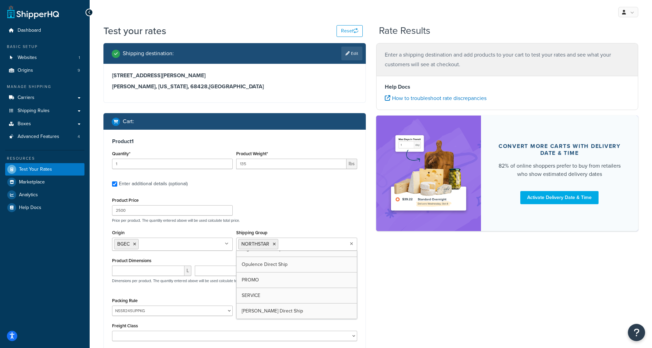
scroll to position [87, 0]
click at [406, 286] on div "Shipping destination : Edit 1800 W Agnew Road raymond, Nebraska, 68428 , United…" at bounding box center [370, 218] width 545 height 350
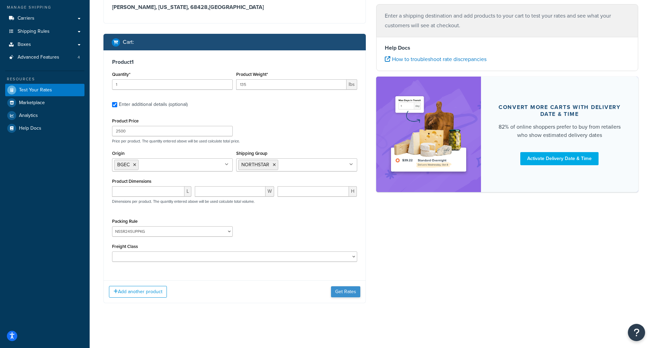
click at [351, 293] on button "Get Rates" at bounding box center [345, 291] width 29 height 11
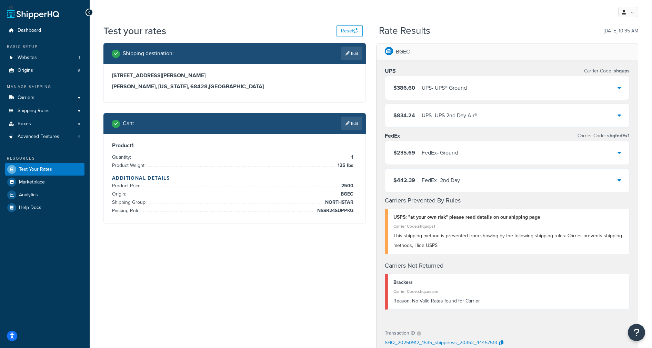
scroll to position [0, 0]
click at [31, 121] on link "Boxes" at bounding box center [44, 124] width 79 height 13
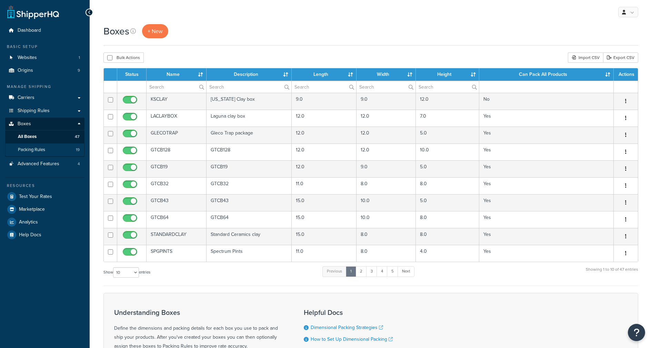
click at [37, 147] on span "Packing Rules" at bounding box center [31, 150] width 27 height 6
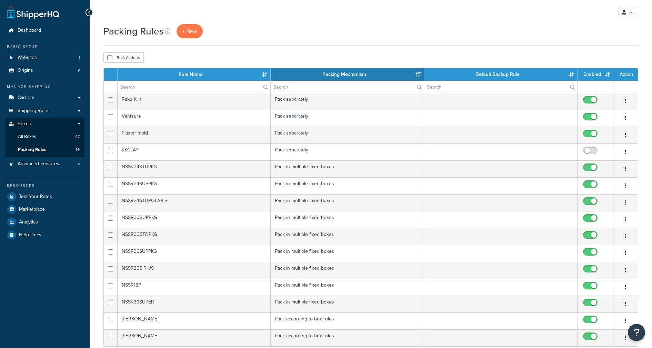
select select "15"
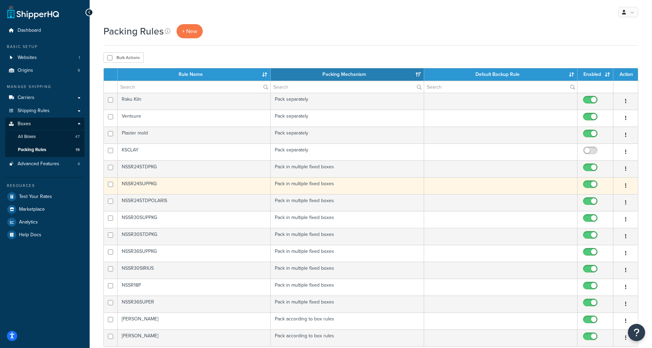
click at [626, 186] on icon "button" at bounding box center [625, 185] width 1 height 5
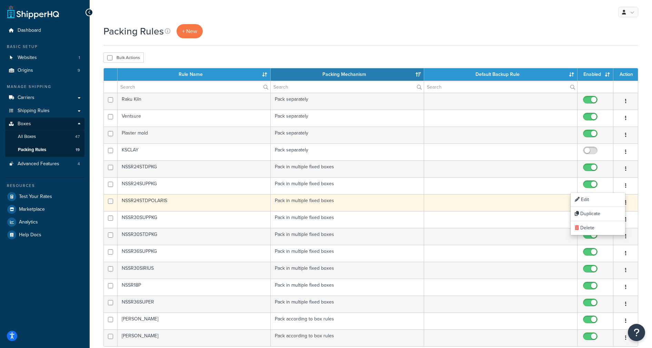
click at [599, 202] on input "checkbox" at bounding box center [591, 203] width 19 height 9
click at [595, 203] on input "checkbox" at bounding box center [591, 203] width 19 height 9
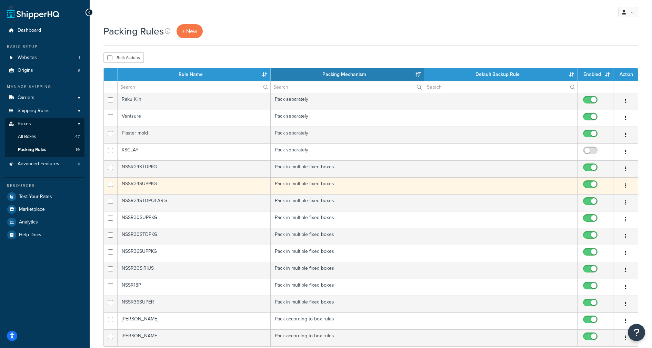
click at [625, 185] on button "button" at bounding box center [626, 185] width 10 height 11
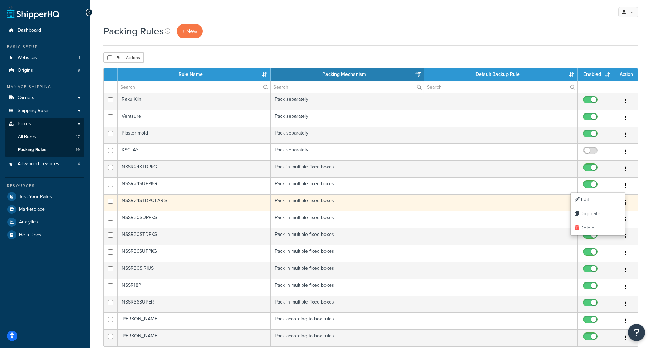
click at [586, 200] on input "checkbox" at bounding box center [591, 203] width 19 height 9
checkbox input "false"
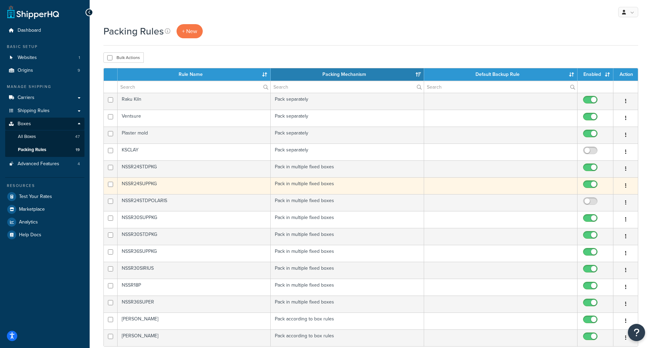
click at [621, 188] on button "button" at bounding box center [626, 185] width 10 height 11
click at [616, 196] on link "Edit" at bounding box center [598, 200] width 55 height 14
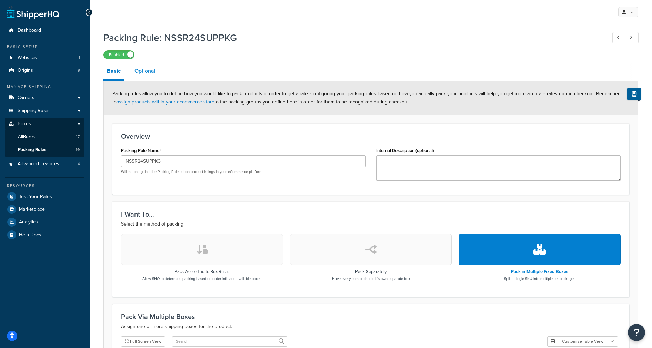
click at [148, 72] on link "Optional" at bounding box center [145, 71] width 28 height 17
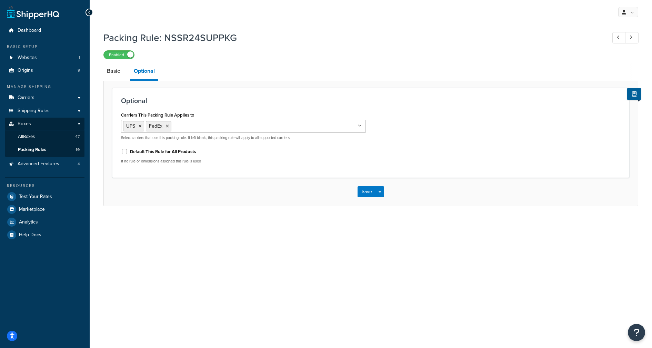
click at [224, 127] on input "Carriers This Packing Rule Applies to" at bounding box center [203, 126] width 61 height 8
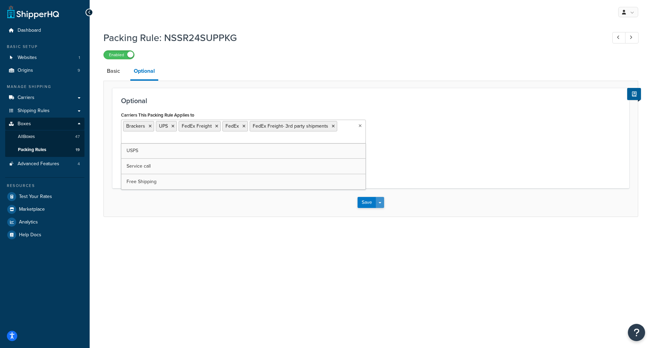
click at [377, 205] on button "Save Dropdown" at bounding box center [380, 202] width 8 height 11
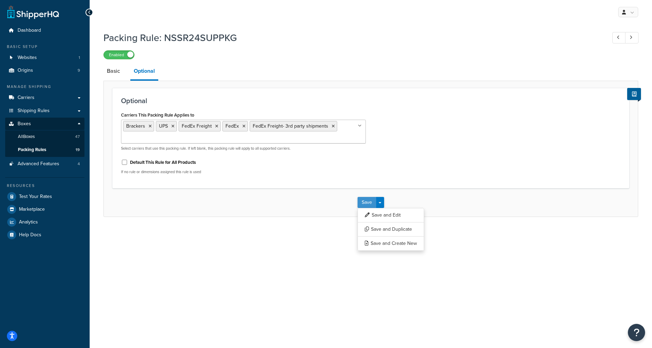
click at [361, 203] on button "Save" at bounding box center [367, 202] width 19 height 11
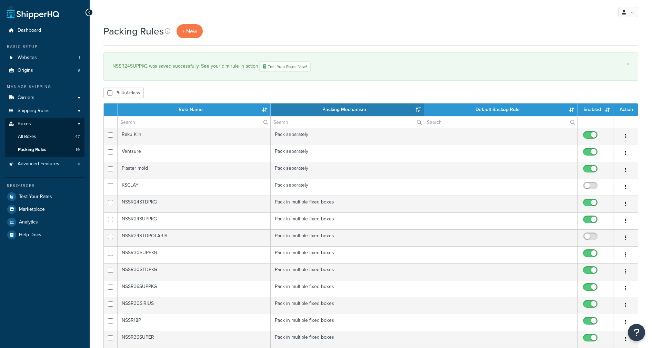
select select "15"
